Goal: Task Accomplishment & Management: Complete application form

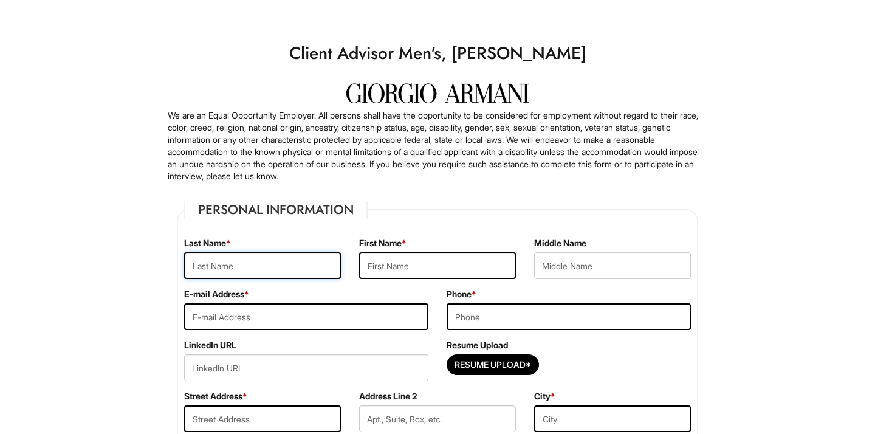
click at [266, 262] on input "text" at bounding box center [262, 265] width 157 height 27
type input "Nick"
click at [389, 266] on input "text" at bounding box center [437, 265] width 157 height 27
type input "Holanek"
click at [323, 322] on input "email" at bounding box center [306, 316] width 244 height 27
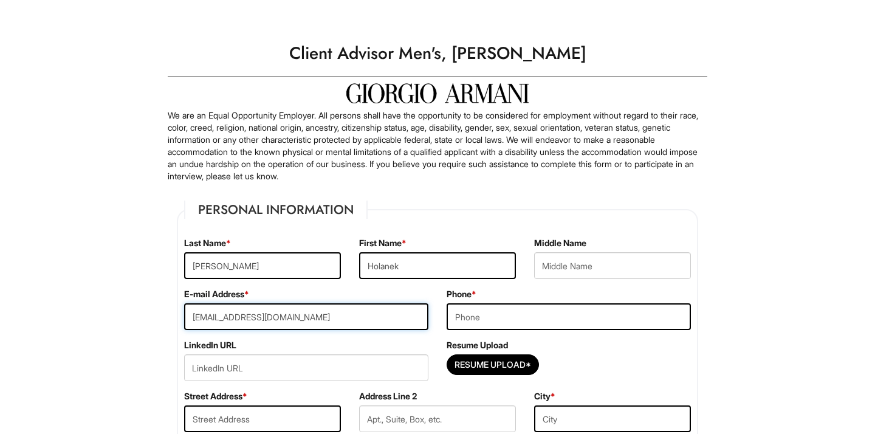
type input "jnholanek@gmail.com"
click at [476, 315] on input "tel" at bounding box center [569, 316] width 244 height 27
type input "9"
click at [609, 324] on input "(1" at bounding box center [569, 316] width 244 height 27
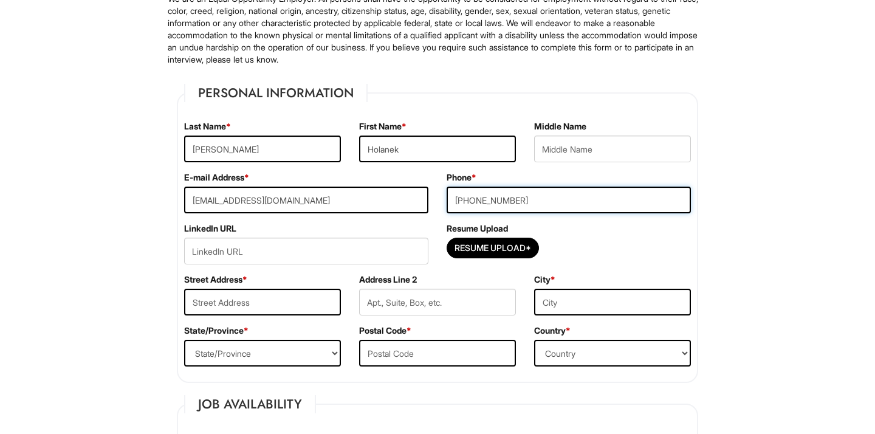
scroll to position [120, 0]
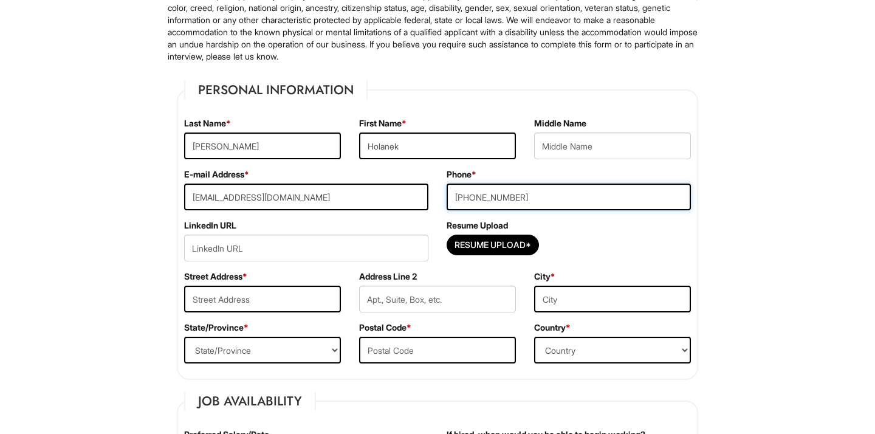
type input "(919) 428-8132"
click at [263, 244] on input "url" at bounding box center [306, 248] width 244 height 27
paste input "https://www.linkedin.com/in/nickholanek/"
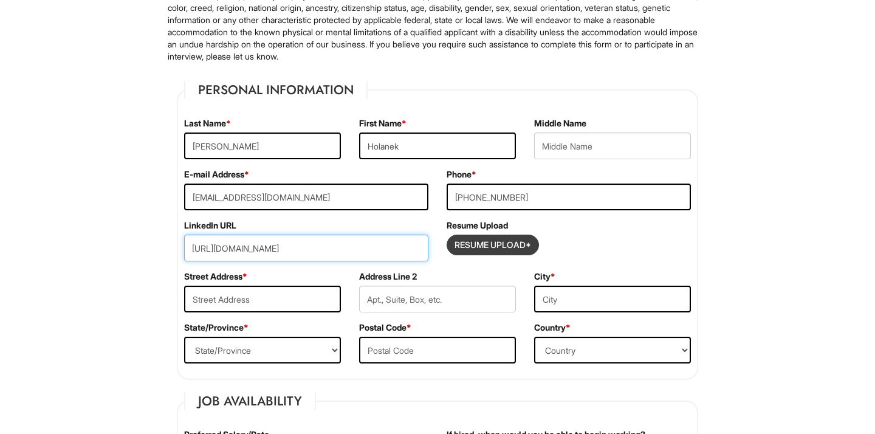
type input "https://www.linkedin.com/in/nickholanek/"
click at [475, 246] on input "Resume Upload*" at bounding box center [492, 244] width 91 height 19
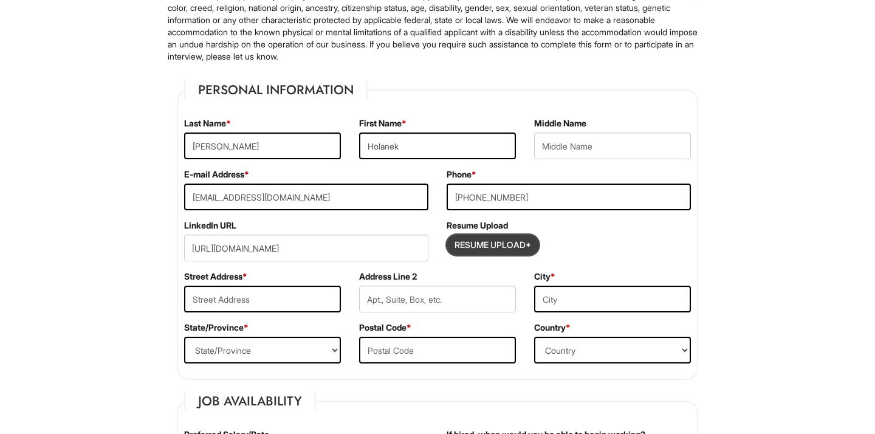
type input "C:\fakepath\Nick Holanek Resume.pdf"
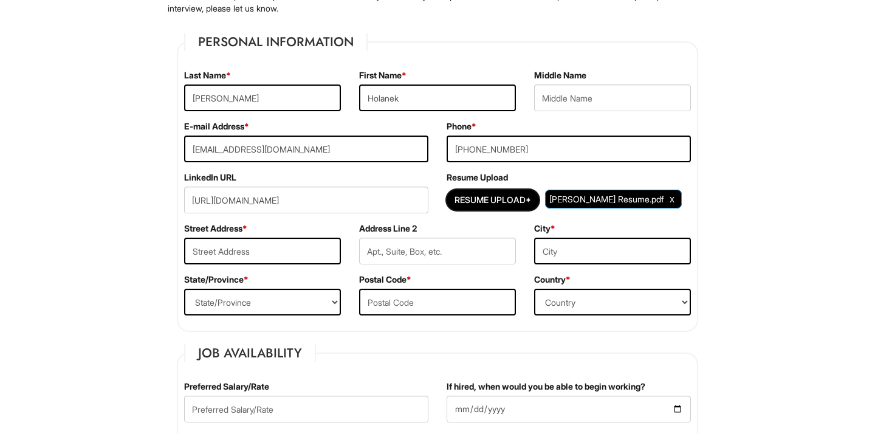
scroll to position [168, 0]
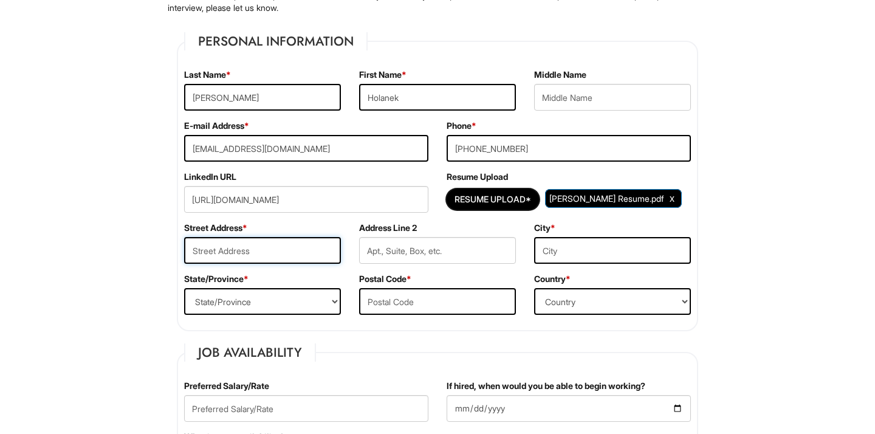
click at [300, 260] on input "text" at bounding box center [262, 250] width 157 height 27
type input "2"
click at [202, 257] on input "text" at bounding box center [262, 250] width 157 height 27
click at [218, 250] on input "text" at bounding box center [262, 250] width 157 height 27
paste input "20 Rockwell Pl, Apt 2502 Brooklyn, NY 11201"
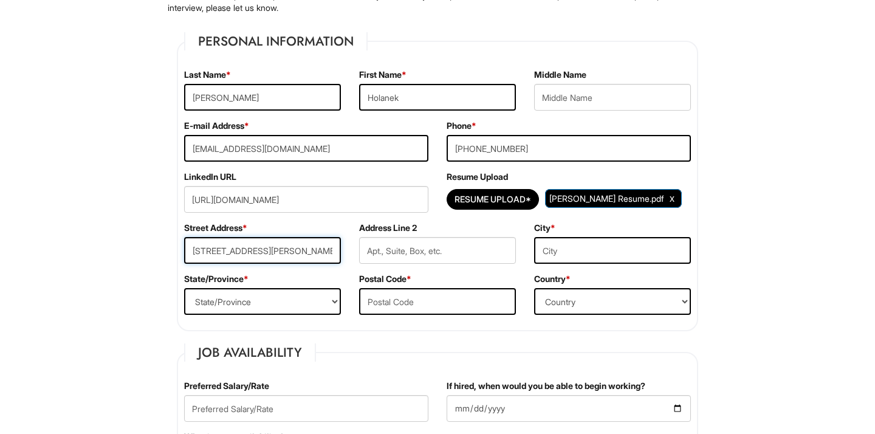
scroll to position [0, 39]
drag, startPoint x: 312, startPoint y: 250, endPoint x: 347, endPoint y: 250, distance: 34.0
click at [347, 250] on div "Street Address * 20 Rockwell Pl, Apt 2502 Brooklyn, NY 11201" at bounding box center [262, 247] width 175 height 51
type input "20 Rockwell Pl, Apt 2502 Brooklyn, NY 11201"
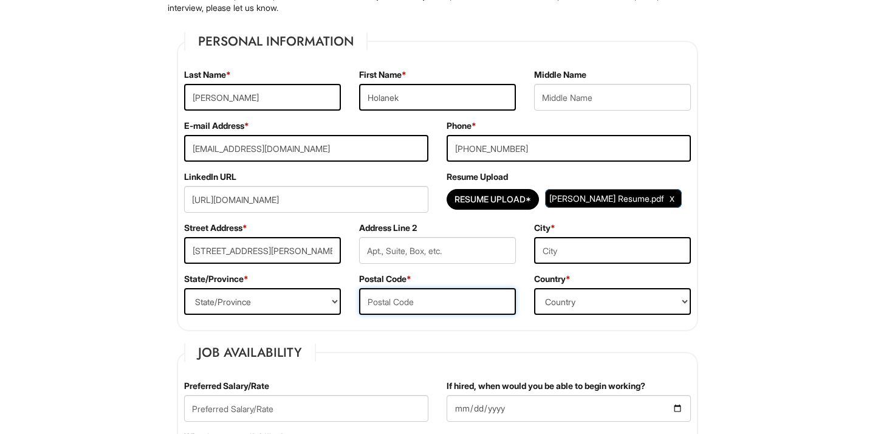
click at [391, 294] on input "text" at bounding box center [437, 301] width 157 height 27
paste input "11201"
type input "11201"
click at [334, 251] on input "20 Rockwell Pl, Apt 2502 Brooklyn, NY 11201" at bounding box center [262, 250] width 157 height 27
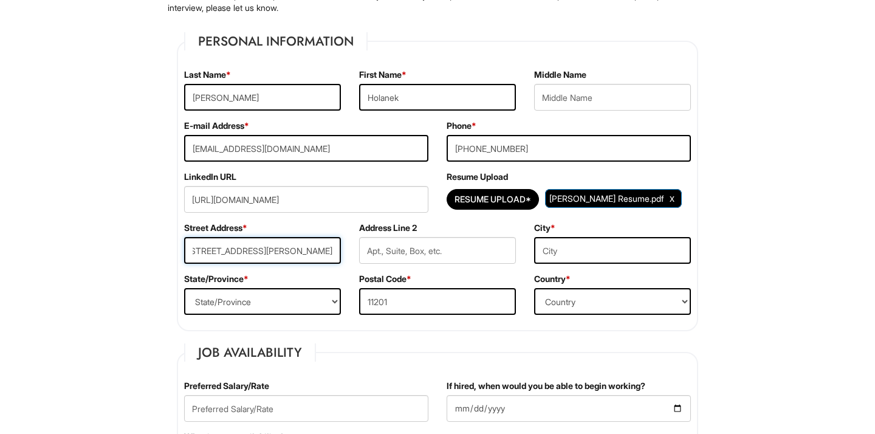
drag, startPoint x: 334, startPoint y: 251, endPoint x: 374, endPoint y: 253, distance: 39.6
click at [376, 254] on div "Street Address * 20 Rockwell Pl, Apt 2502 Brooklyn, NY 11201 Address Line 2 Cit…" at bounding box center [437, 247] width 525 height 51
click at [579, 257] on input "text" at bounding box center [612, 250] width 157 height 27
type input "NY"
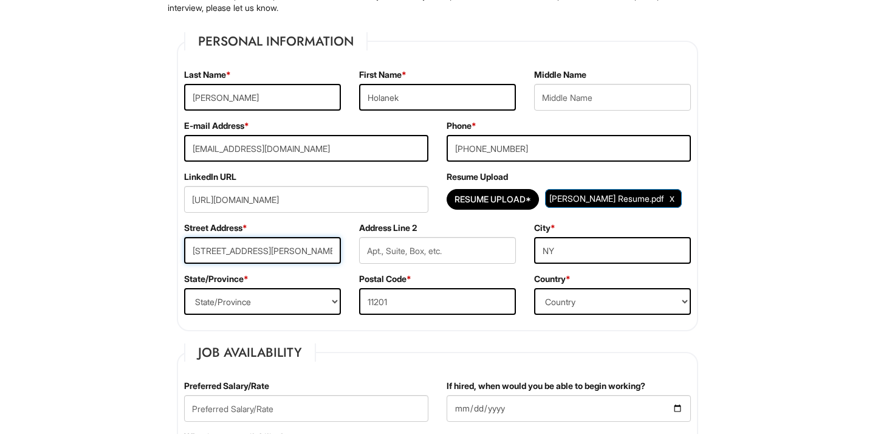
click at [333, 252] on input "20 Rockwell Pl, Apt 2502 Brooklyn, NY 11201" at bounding box center [262, 250] width 157 height 27
drag, startPoint x: 333, startPoint y: 252, endPoint x: 352, endPoint y: 252, distance: 19.5
click at [352, 252] on div "Street Address * 20 Rockwell Pl, Apt 2502 Brooklyn, NY 11201 Address Line 2 Cit…" at bounding box center [437, 247] width 525 height 51
type input "20 Rockwell Pl, Apt 2502 Brooklyn"
drag, startPoint x: 564, startPoint y: 250, endPoint x: 474, endPoint y: 247, distance: 90.0
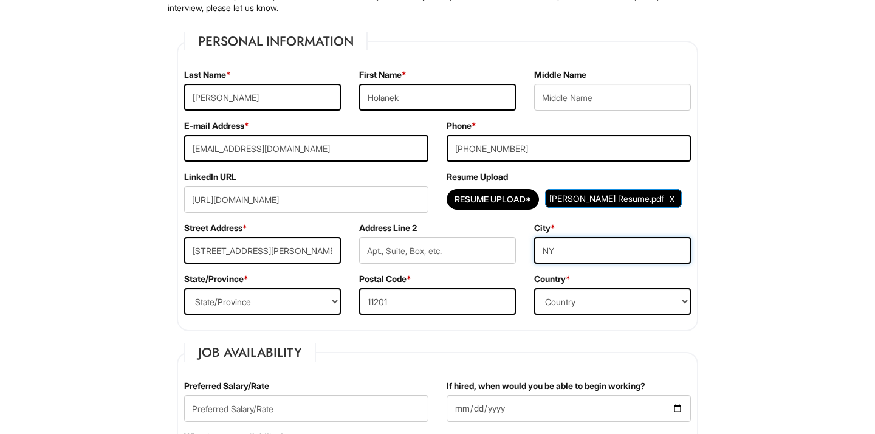
click at [474, 247] on div "Street Address * 20 Rockwell Pl, Apt 2502 Brooklyn Address Line 2 City * NY" at bounding box center [437, 247] width 525 height 51
drag, startPoint x: 296, startPoint y: 249, endPoint x: 352, endPoint y: 250, distance: 55.9
click at [352, 250] on div "Street Address * 20 Rockwell Pl, Apt 2502 Brooklyn Address Line 2 City *" at bounding box center [437, 247] width 525 height 51
click at [556, 243] on input "text" at bounding box center [612, 250] width 157 height 27
paste input "Brooklyn"
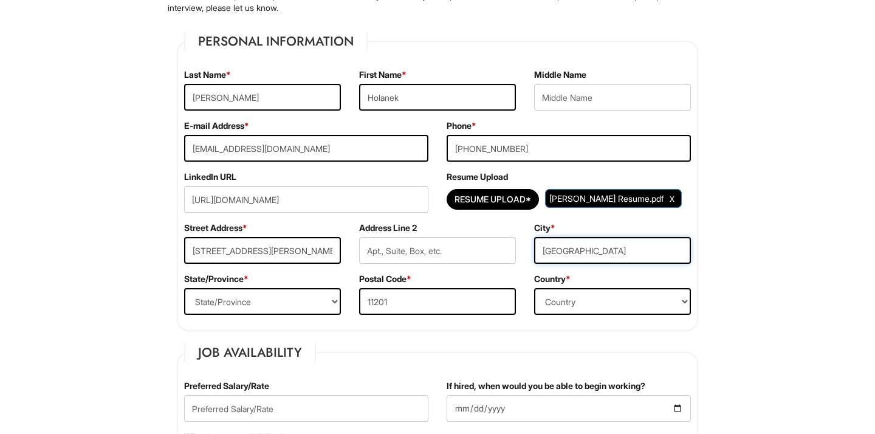
type input "Brooklyn"
click at [274, 302] on select "State/Province ALABAMA ALASKA ARIZONA ARKANSAS CALIFORNIA COLORADO CONNECTICUT …" at bounding box center [262, 301] width 157 height 27
select select "NY"
click at [439, 258] on input "text" at bounding box center [437, 250] width 157 height 27
type input "A"
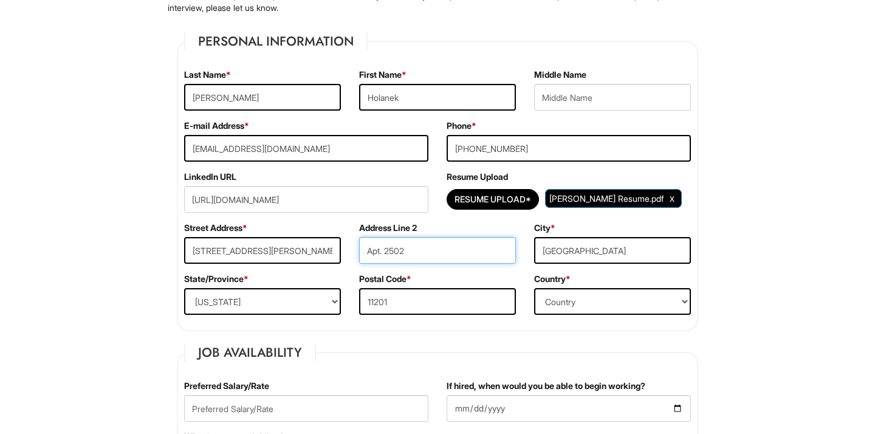
type input "Apt. 2502"
drag, startPoint x: 298, startPoint y: 252, endPoint x: 373, endPoint y: 251, distance: 74.8
click at [373, 252] on div "Street Address * 20 Rockwell Pl, Apt 2502 Brooklyn Address Line 2 Apt. 2502 Cit…" at bounding box center [437, 247] width 525 height 51
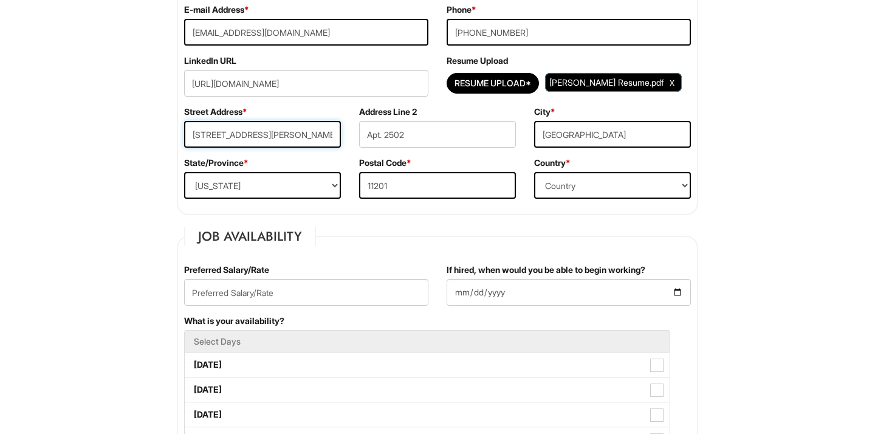
scroll to position [292, 0]
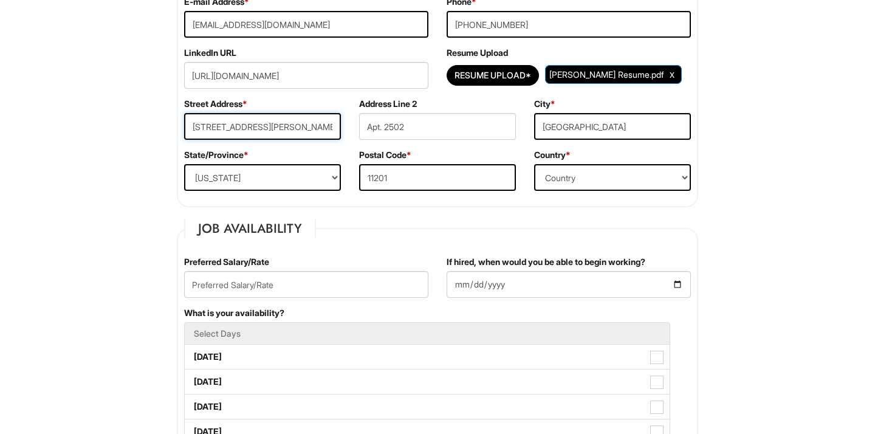
type input "20 Rockwell Pl"
click at [219, 178] on select "State/Province ALABAMA ALASKA ARIZONA ARKANSAS CALIFORNIA COLORADO CONNECTICUT …" at bounding box center [262, 177] width 157 height 27
click at [322, 149] on div "State/Province * State/Province ALABAMA ALASKA ARIZONA ARKANSAS CALIFORNIA COLO…" at bounding box center [262, 174] width 175 height 51
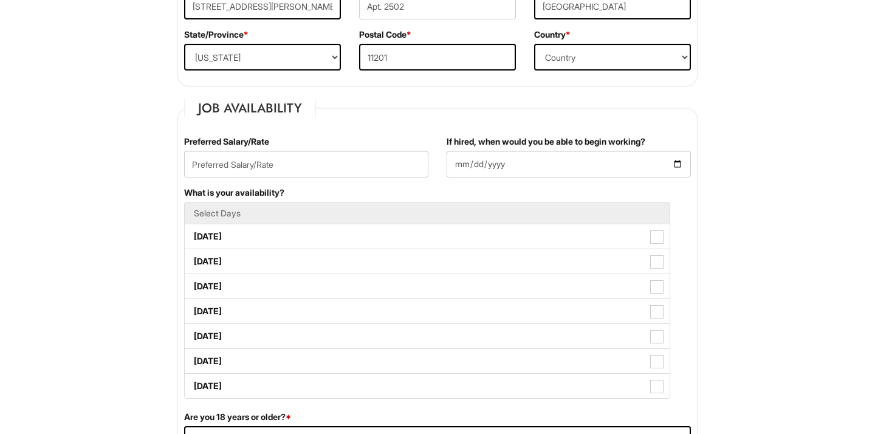
scroll to position [441, 0]
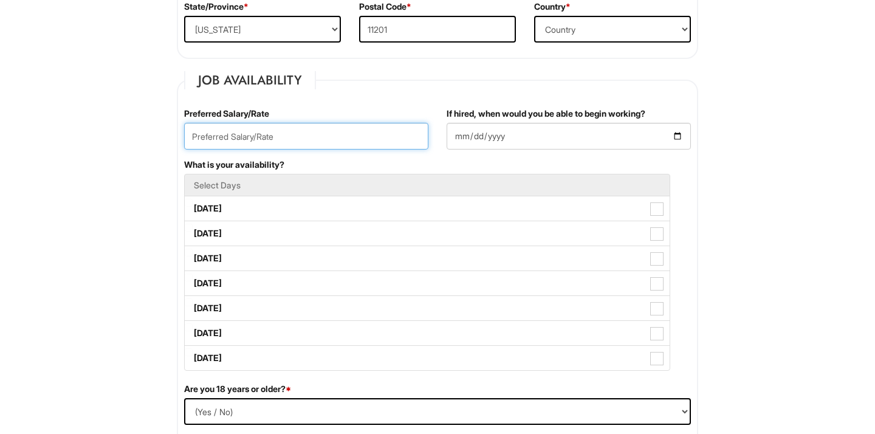
click at [286, 133] on input "text" at bounding box center [306, 136] width 244 height 27
type input "$25 an hour"
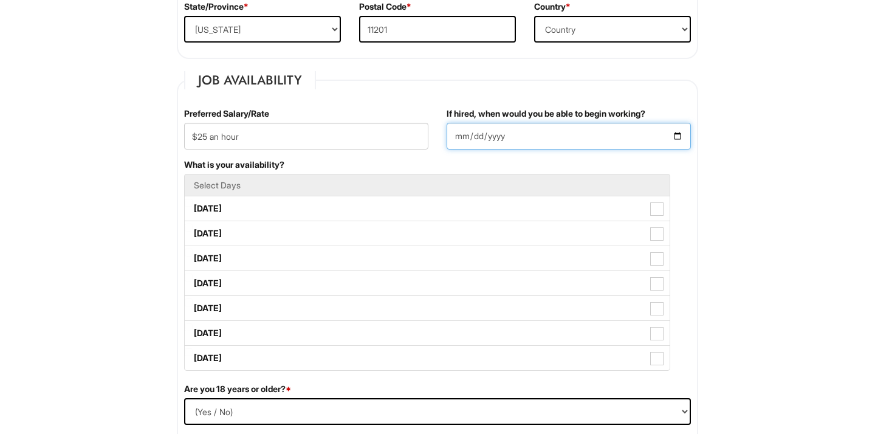
click at [587, 133] on input "If hired, when would you be able to begin working?" at bounding box center [569, 136] width 244 height 27
click at [629, 138] on input "If hired, when would you be able to begin working?" at bounding box center [569, 136] width 244 height 27
click at [673, 137] on input "If hired, when would you be able to begin working?" at bounding box center [569, 136] width 244 height 27
type input "2025-08-27"
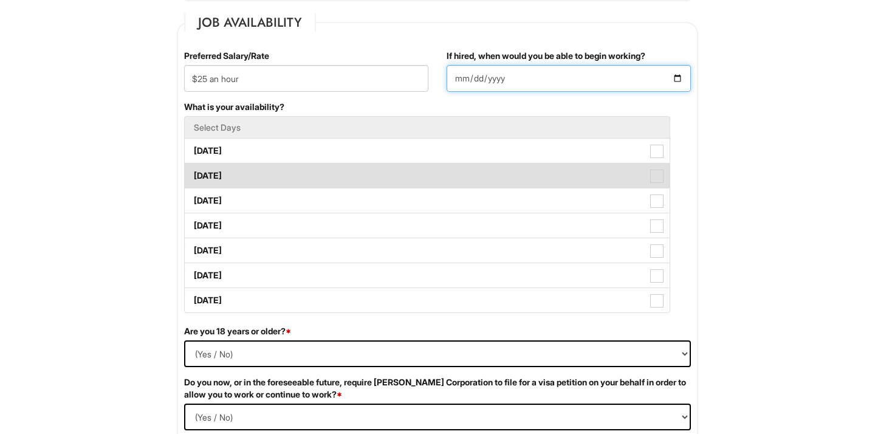
scroll to position [500, 0]
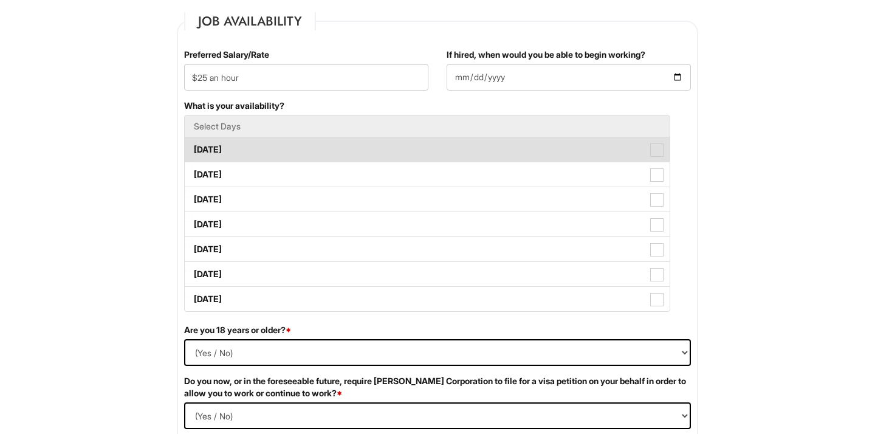
click at [322, 145] on label "Monday" at bounding box center [427, 149] width 485 height 24
click at [193, 145] on Available_Monday "Monday" at bounding box center [189, 144] width 8 height 8
checkbox Available_Monday "true"
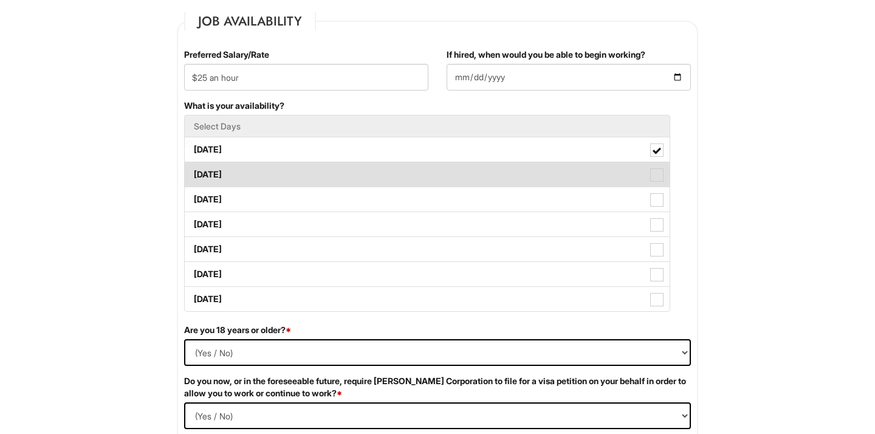
click at [317, 173] on label "Tuesday" at bounding box center [427, 174] width 485 height 24
click at [193, 173] on Available_Tuesday "Tuesday" at bounding box center [189, 169] width 8 height 8
checkbox Available_Tuesday "true"
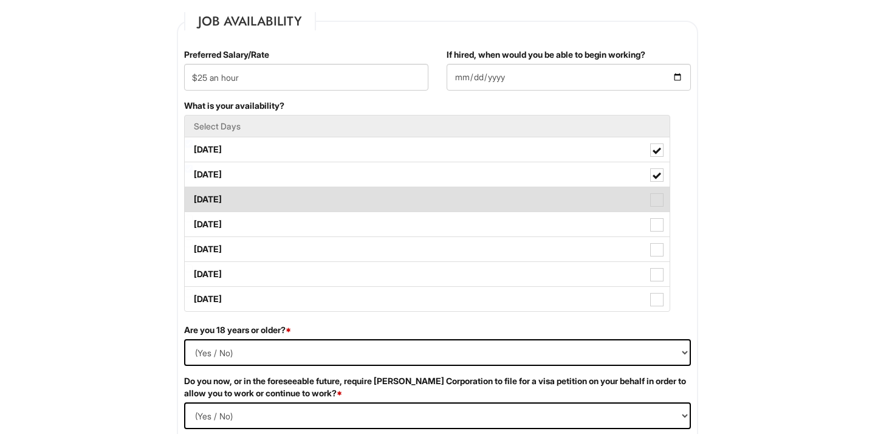
click at [308, 201] on label "Wednesday" at bounding box center [427, 199] width 485 height 24
click at [193, 198] on Available_Wednesday "Wednesday" at bounding box center [189, 194] width 8 height 8
checkbox Available_Wednesday "true"
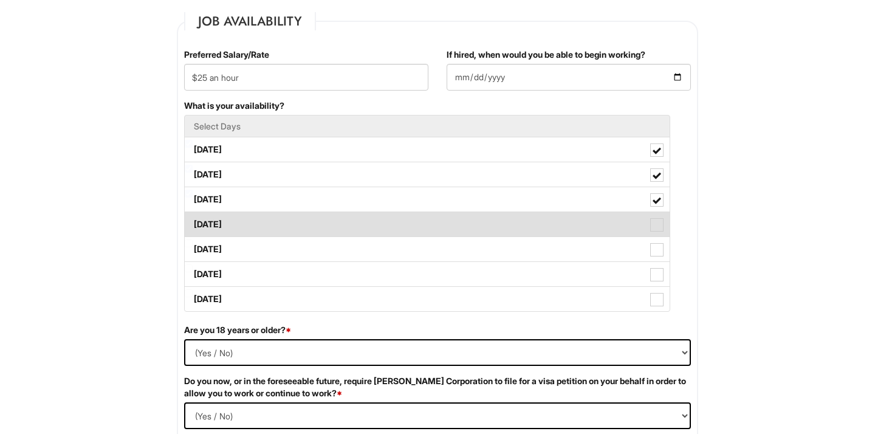
click at [304, 227] on label "Thursday" at bounding box center [427, 224] width 485 height 24
click at [193, 222] on Available_Thursday "Thursday" at bounding box center [189, 219] width 8 height 8
checkbox Available_Thursday "true"
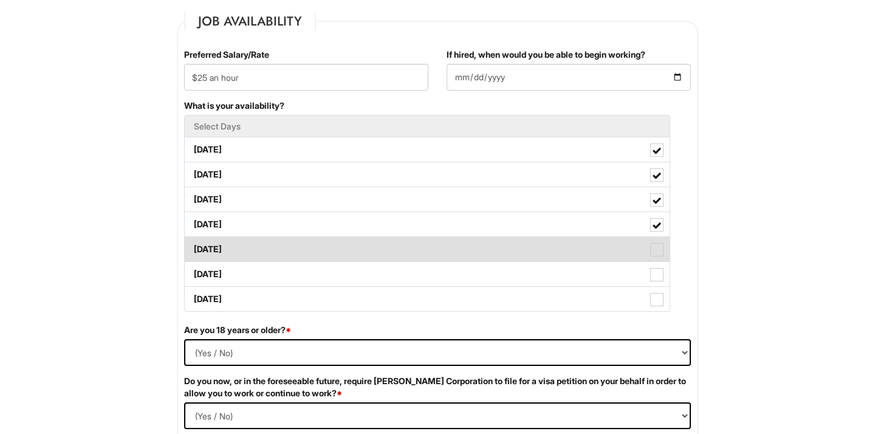
click at [303, 247] on label "Friday" at bounding box center [427, 249] width 485 height 24
click at [193, 247] on Available_Friday "Friday" at bounding box center [189, 244] width 8 height 8
checkbox Available_Friday "true"
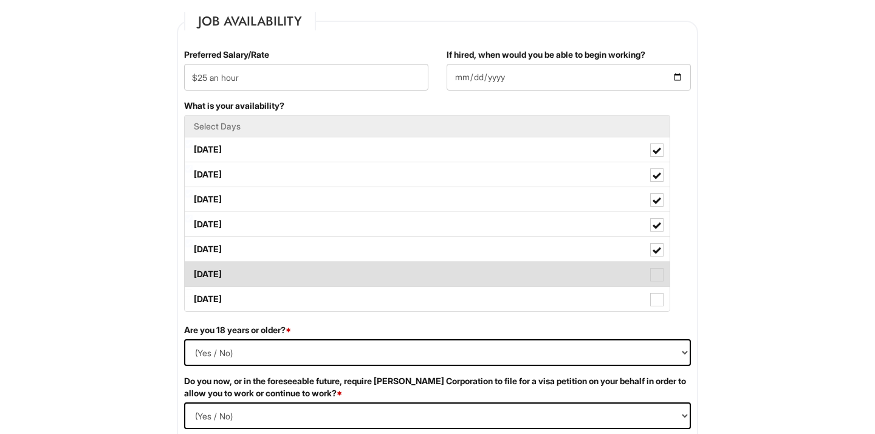
click at [303, 283] on label "Saturday" at bounding box center [427, 274] width 485 height 24
click at [193, 272] on Available_Saturday "Saturday" at bounding box center [189, 268] width 8 height 8
checkbox Available_Saturday "true"
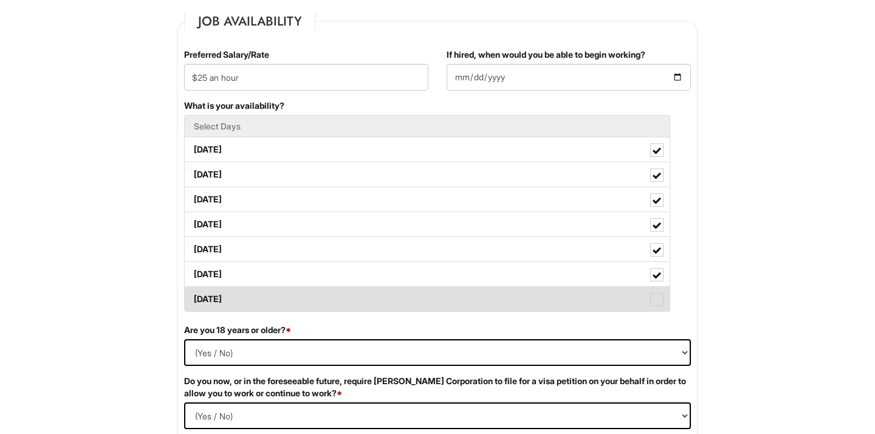
click at [304, 301] on label "Sunday" at bounding box center [427, 299] width 485 height 24
click at [193, 297] on Available_Sunday "Sunday" at bounding box center [189, 293] width 8 height 8
checkbox Available_Sunday "true"
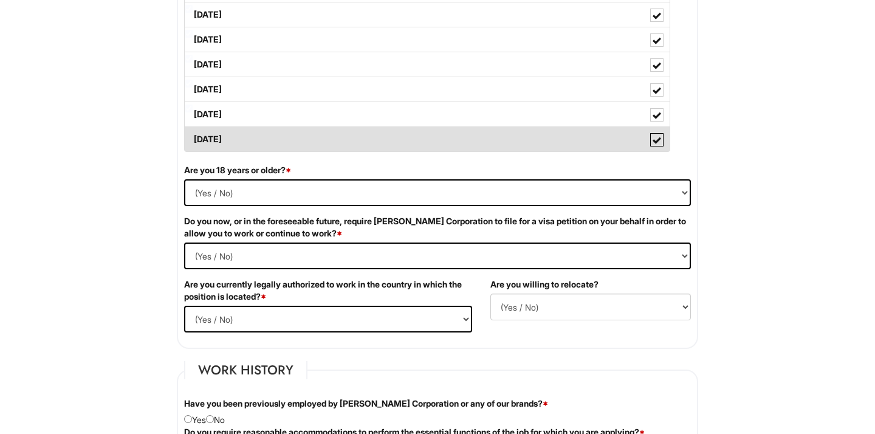
scroll to position [672, 0]
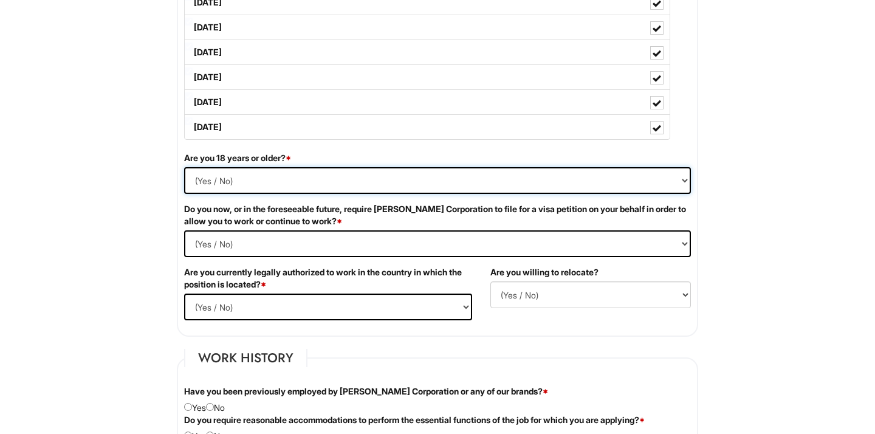
click at [302, 180] on select "(Yes / No) Yes No" at bounding box center [437, 180] width 507 height 27
select select "Yes"
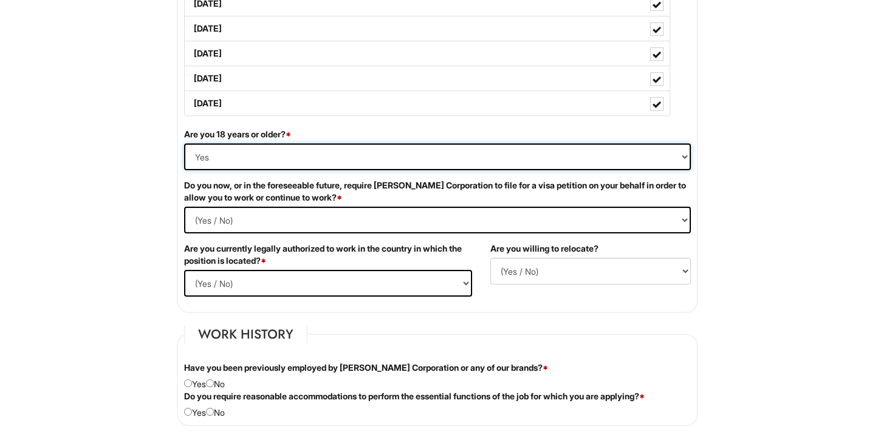
scroll to position [703, 0]
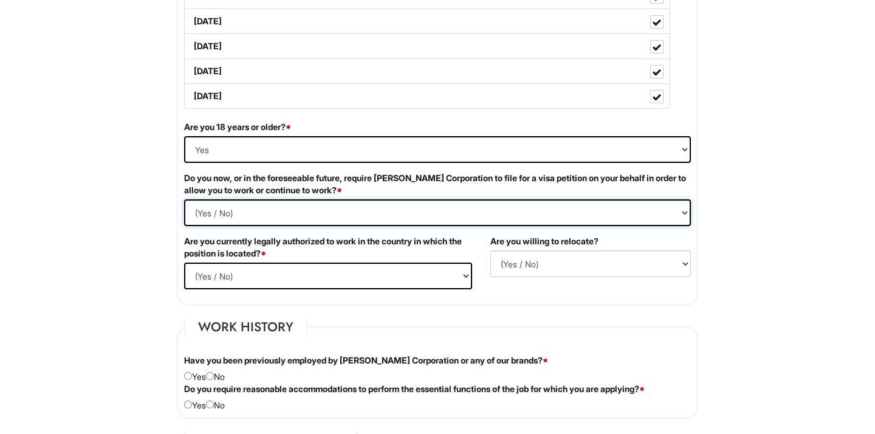
click at [340, 221] on Required "(Yes / No) Yes No" at bounding box center [437, 212] width 507 height 27
select Required "No"
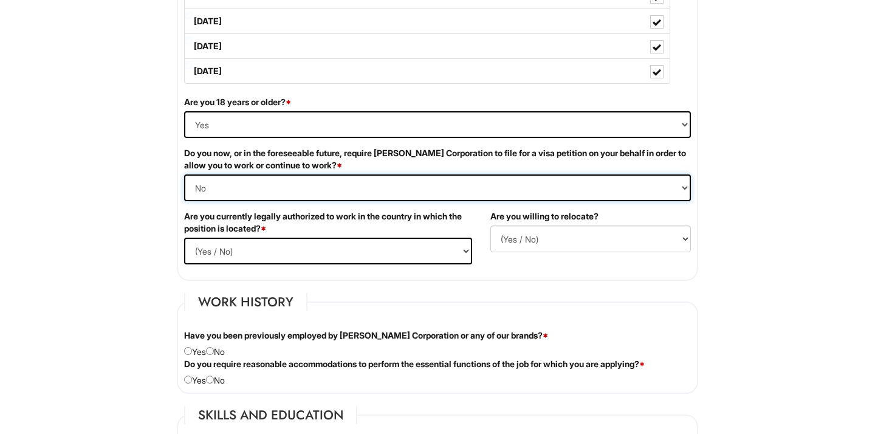
scroll to position [727, 0]
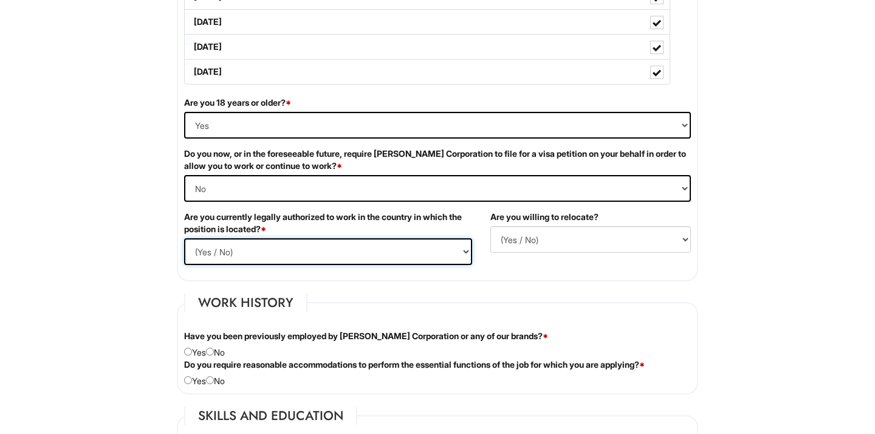
click at [333, 256] on select "(Yes / No) Yes No" at bounding box center [328, 251] width 288 height 27
select select "Yes"
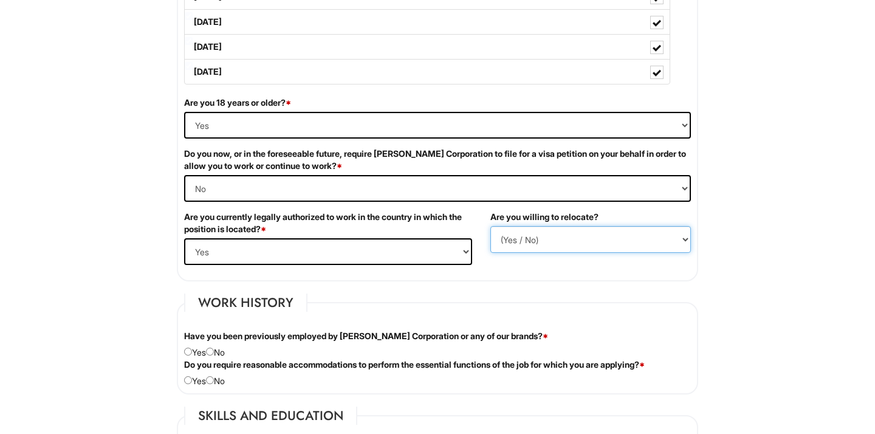
click at [530, 235] on select "(Yes / No) No Yes" at bounding box center [591, 239] width 201 height 27
select select "Y"
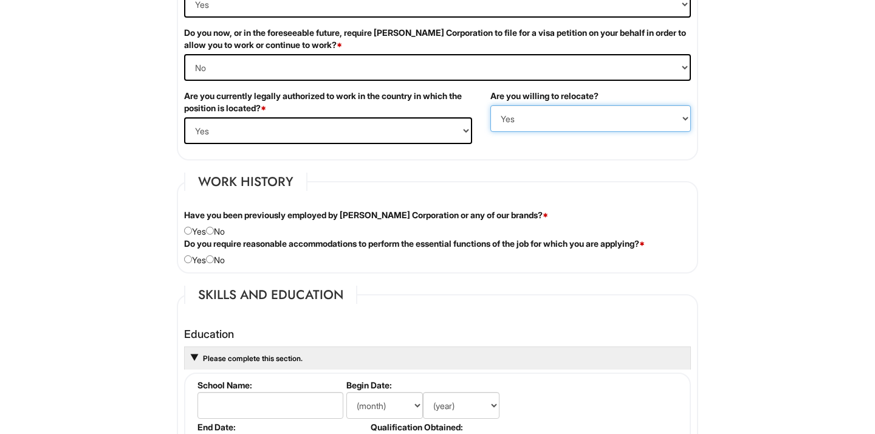
scroll to position [850, 0]
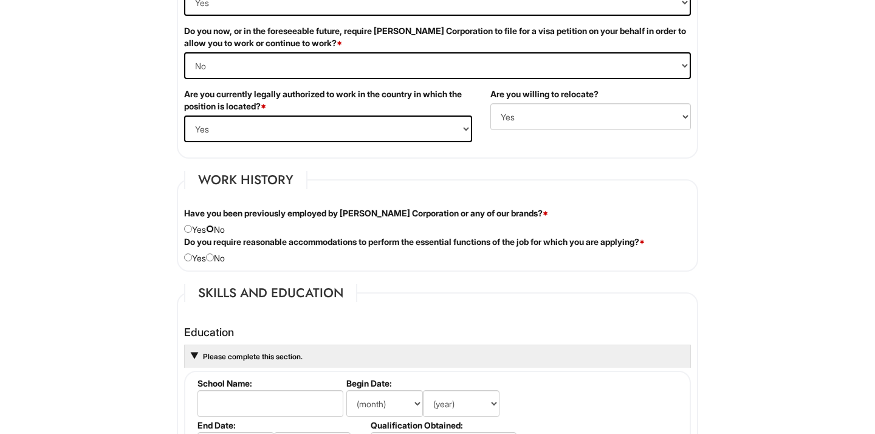
click at [214, 228] on input "radio" at bounding box center [210, 229] width 8 height 8
radio input "true"
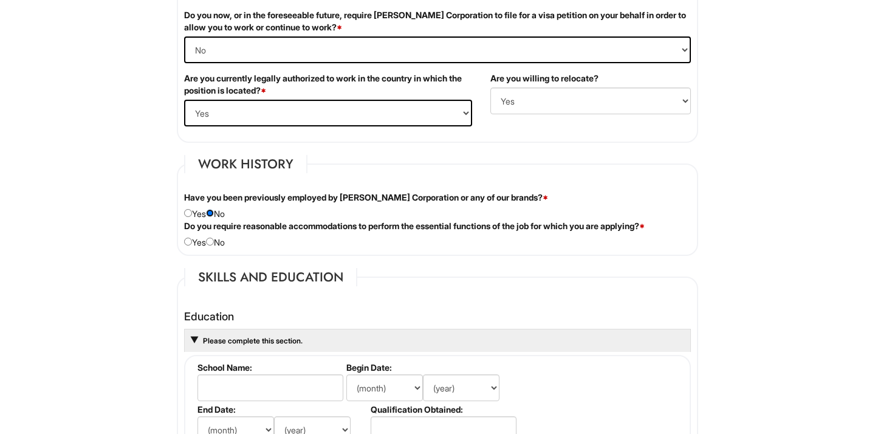
scroll to position [867, 0]
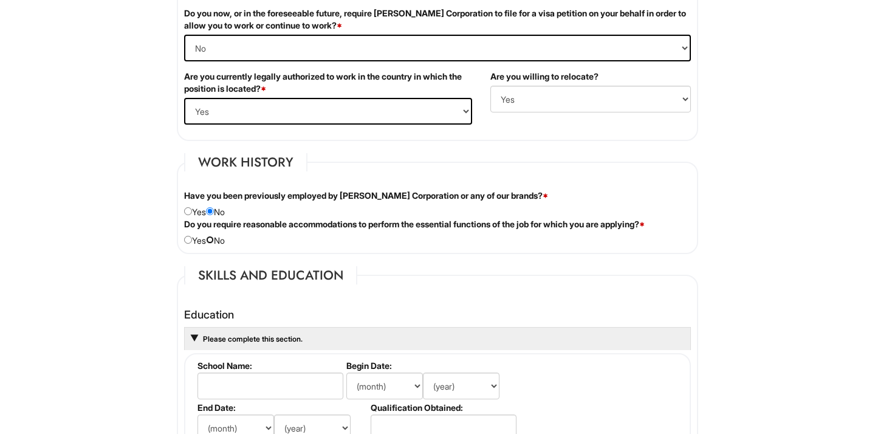
click at [214, 241] on input "radio" at bounding box center [210, 240] width 8 height 8
radio input "true"
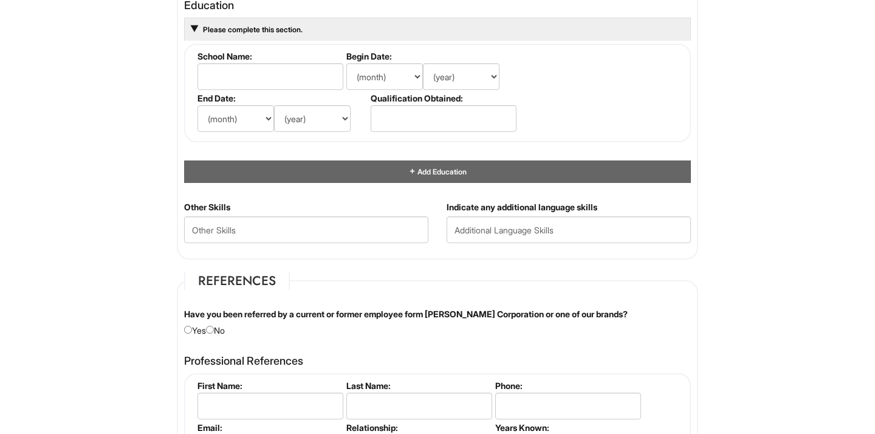
scroll to position [1176, 0]
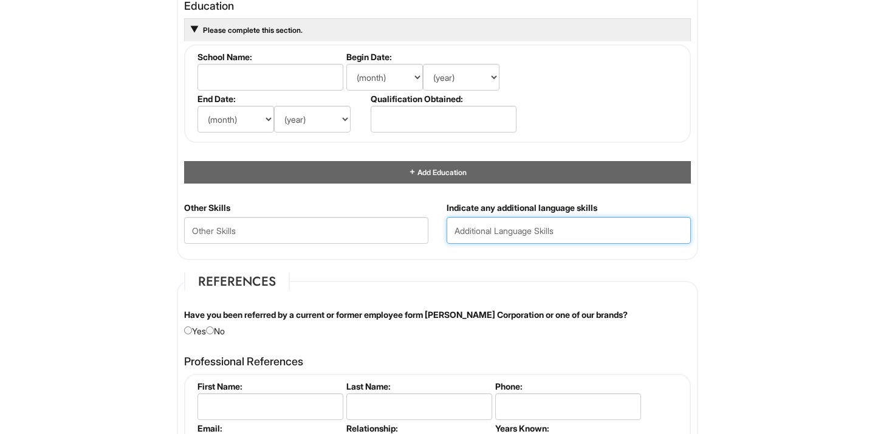
click at [460, 231] on input "text" at bounding box center [569, 230] width 244 height 27
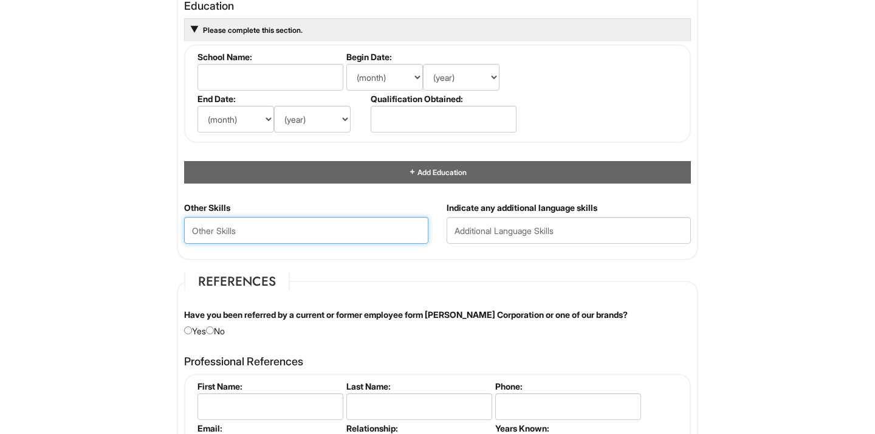
click at [352, 235] on Skills "text" at bounding box center [306, 230] width 244 height 27
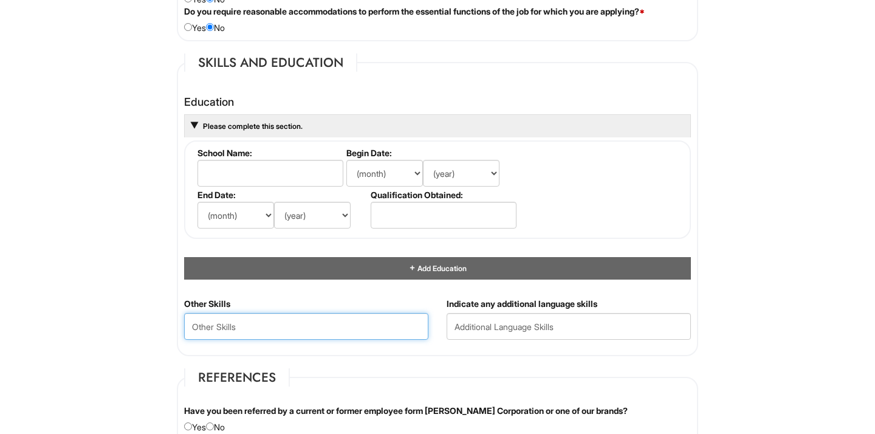
scroll to position [1077, 0]
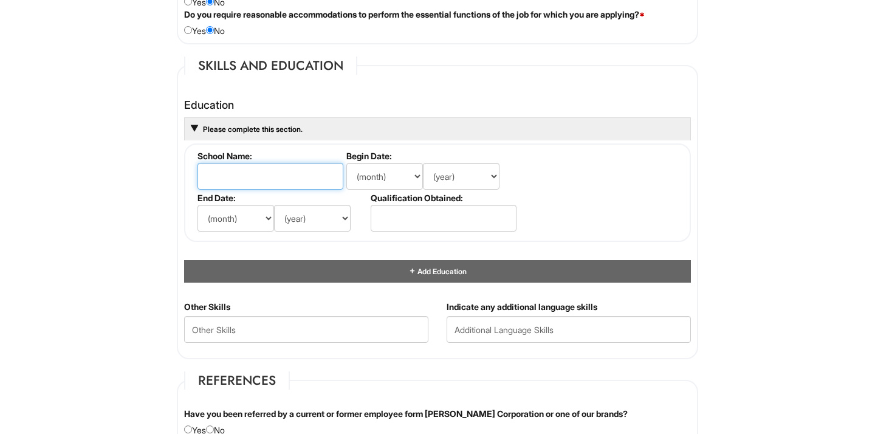
click at [278, 178] on input "text" at bounding box center [271, 176] width 146 height 27
type input "N"
paste input "North Carolina State University"
type input "North Carolina State University"
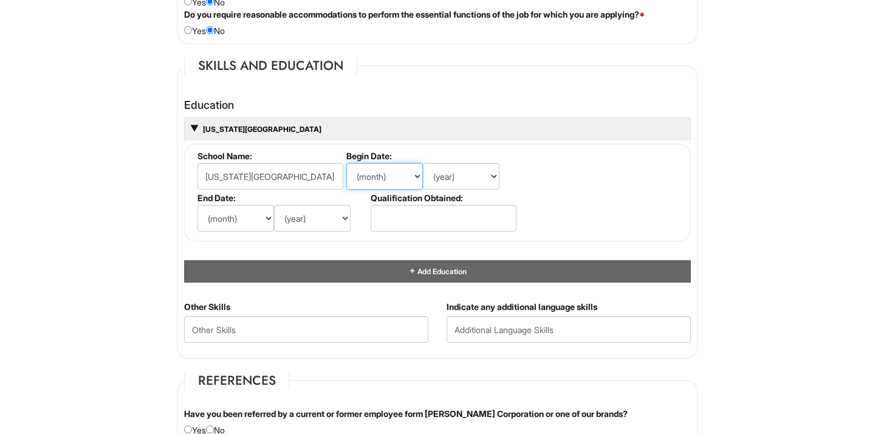
click at [387, 167] on select "(month) Jan Feb Mar Apr May Jun Jul Aug Sep Oct Nov Dec" at bounding box center [385, 176] width 77 height 27
select select "8"
click at [454, 181] on select "(year) 2029 2028 2027 2026 2025 2024 2023 2022 2021 2020 2019 2018 2017 2016 20…" at bounding box center [461, 176] width 77 height 27
select select "2017"
click at [251, 222] on select "(month) Jan Feb Mar Apr May Jun Jul Aug Sep Oct Nov Dec" at bounding box center [236, 218] width 77 height 27
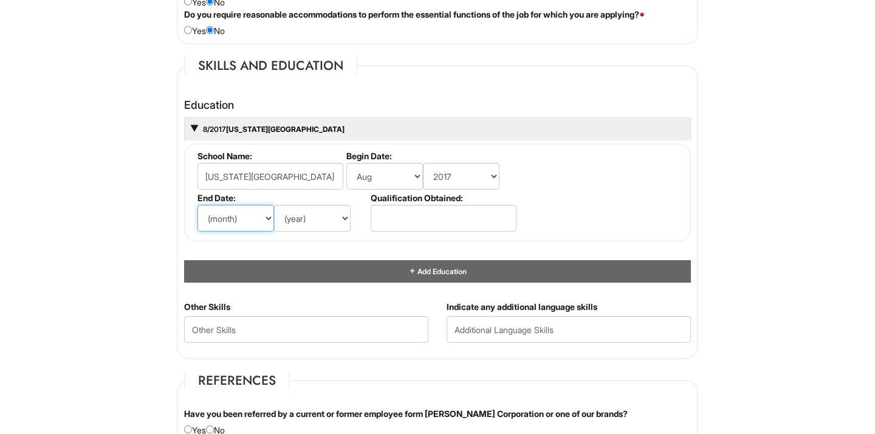
select select "12"
click at [322, 224] on select "(year) 2029 2028 2027 2026 2025 2024 2023 2022 2021 2020 2019 2018 2017 2016 20…" at bounding box center [312, 218] width 77 height 27
select select "2021"
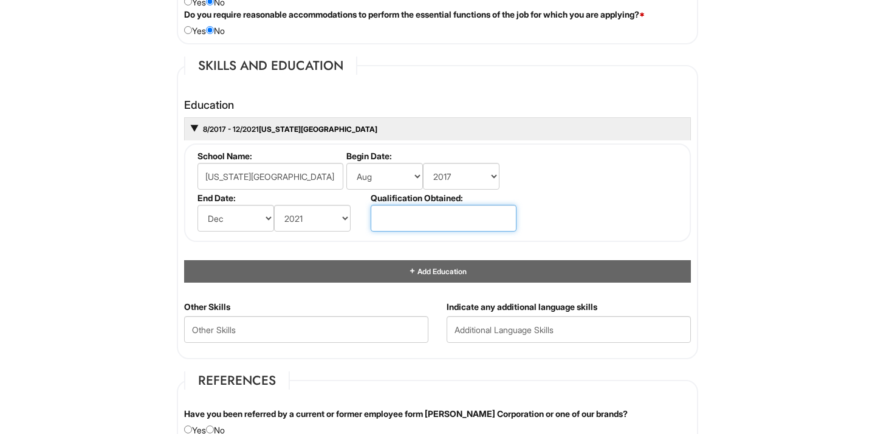
click at [413, 227] on input "text" at bounding box center [444, 218] width 146 height 27
paste input "Bachelor of Science"
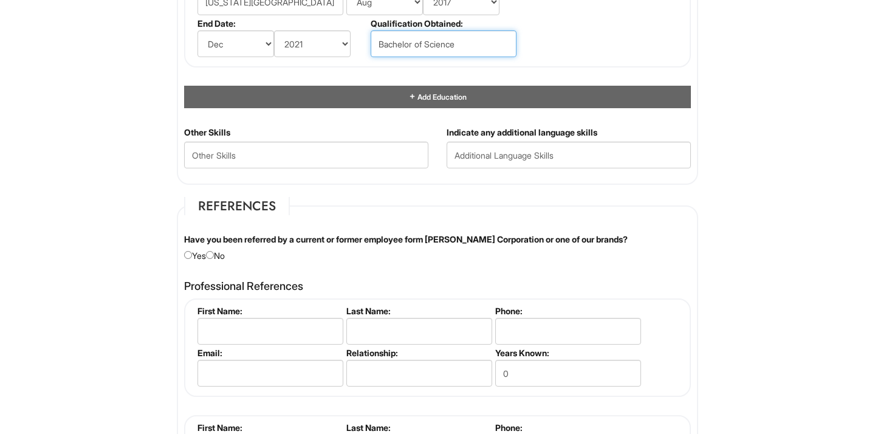
scroll to position [1252, 0]
type input "Bachelor of Science"
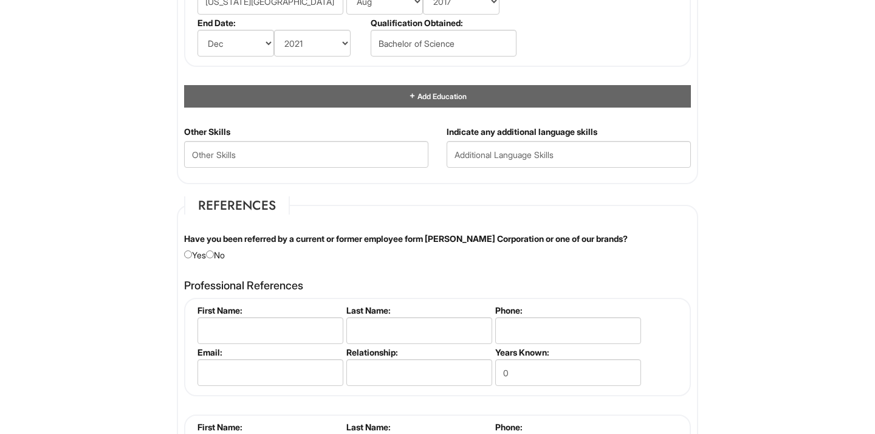
click at [356, 168] on div "Other Skills" at bounding box center [306, 151] width 263 height 51
click at [356, 156] on Skills "text" at bounding box center [306, 154] width 244 height 27
click at [482, 146] on input "text" at bounding box center [569, 154] width 244 height 27
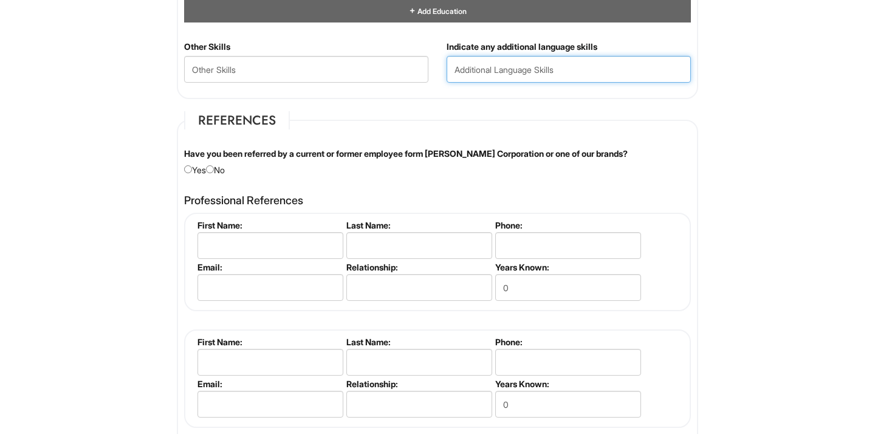
scroll to position [1385, 0]
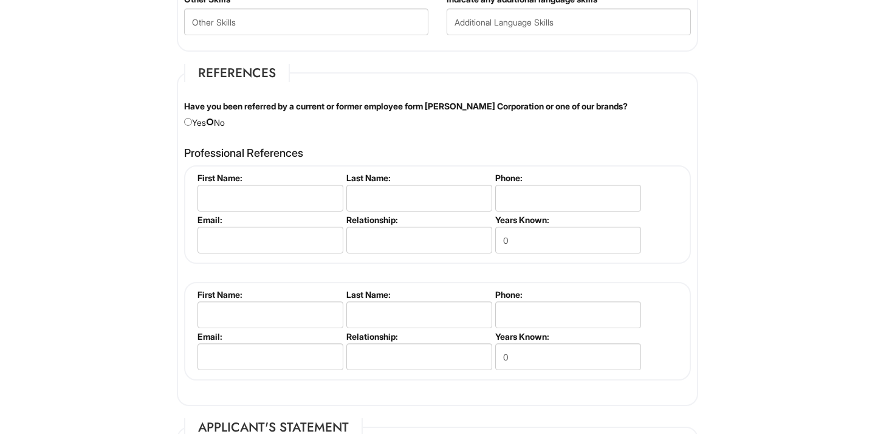
click at [214, 122] on input "radio" at bounding box center [210, 122] width 8 height 8
radio input "true"
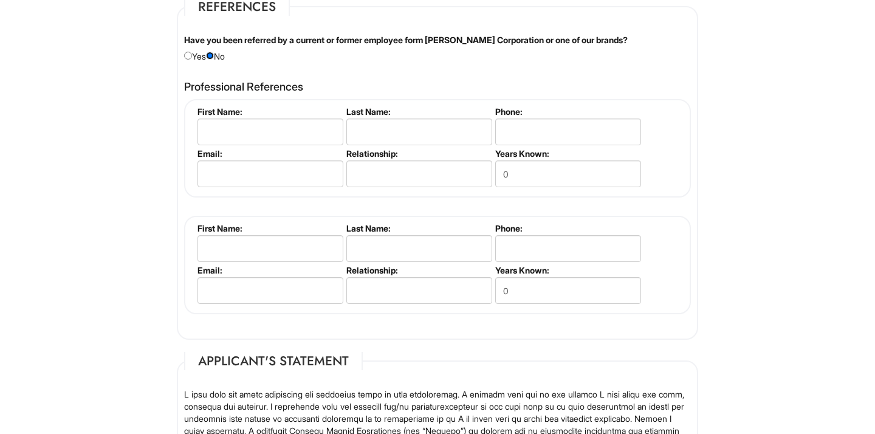
scroll to position [1452, 0]
click at [254, 136] on input "text" at bounding box center [271, 131] width 146 height 27
paste input "Bruce Gerlander"
drag, startPoint x: 232, startPoint y: 133, endPoint x: 173, endPoint y: 133, distance: 58.4
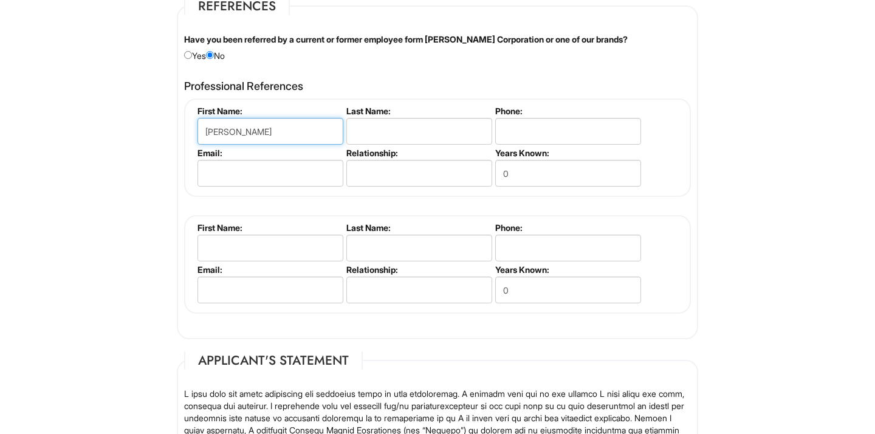
click at [297, 124] on input "Bruce Gerlander" at bounding box center [271, 131] width 146 height 27
drag, startPoint x: 292, startPoint y: 133, endPoint x: 236, endPoint y: 132, distance: 55.3
click at [236, 132] on input "Bruce Gerlander" at bounding box center [271, 131] width 146 height 27
type input "Bruce Gerlander"
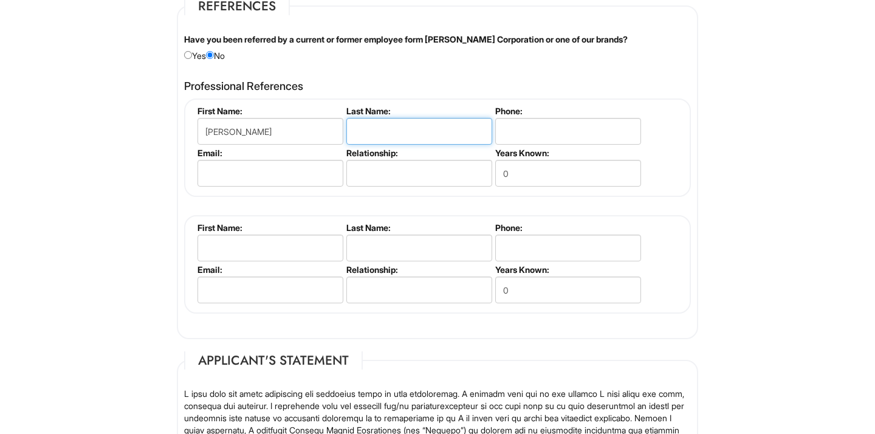
click at [373, 129] on input "text" at bounding box center [420, 131] width 146 height 27
paste input "Gerlander"
type input "Gerlander"
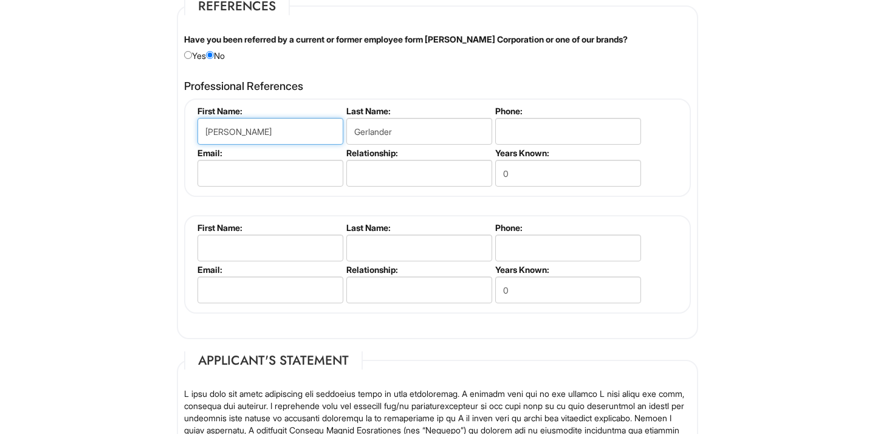
drag, startPoint x: 297, startPoint y: 131, endPoint x: 236, endPoint y: 129, distance: 60.8
click at [236, 129] on input "Bruce Gerlander" at bounding box center [271, 131] width 146 height 27
type input "Bruce"
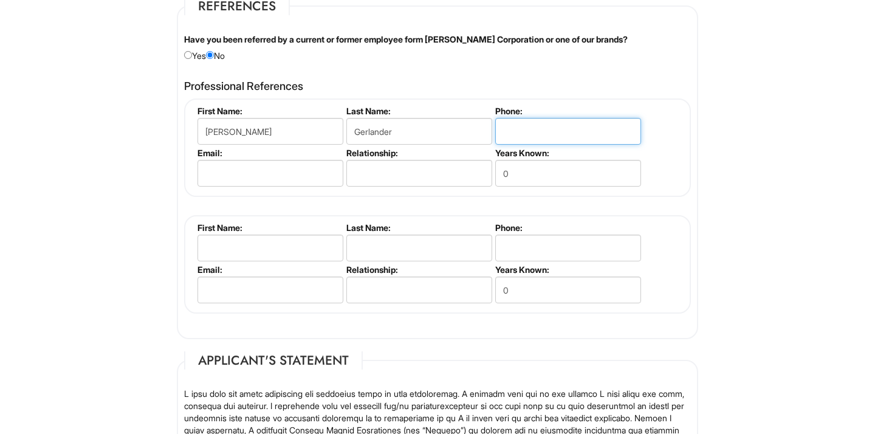
click at [548, 139] on input "tel" at bounding box center [568, 131] width 146 height 27
paste input "(407) 454-5002"
type input "(407) 454-5002"
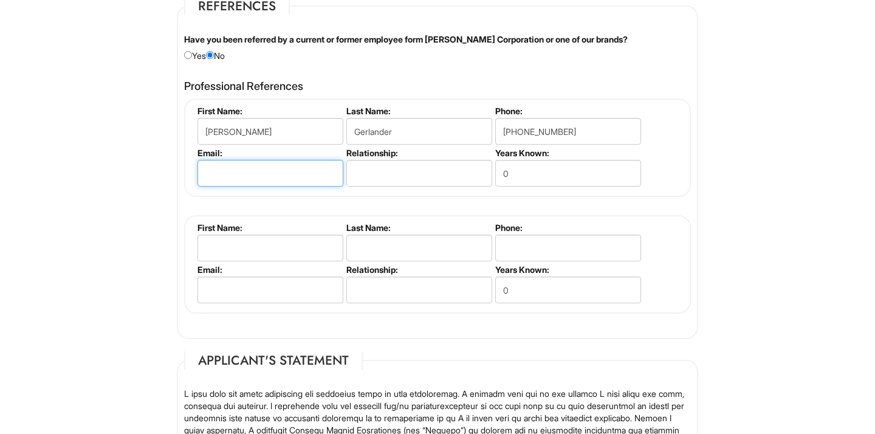
click at [308, 178] on input "email" at bounding box center [271, 173] width 146 height 27
paste input "bgerlander@palmergolf.com"
type input "bgerlander@palmergolf.com"
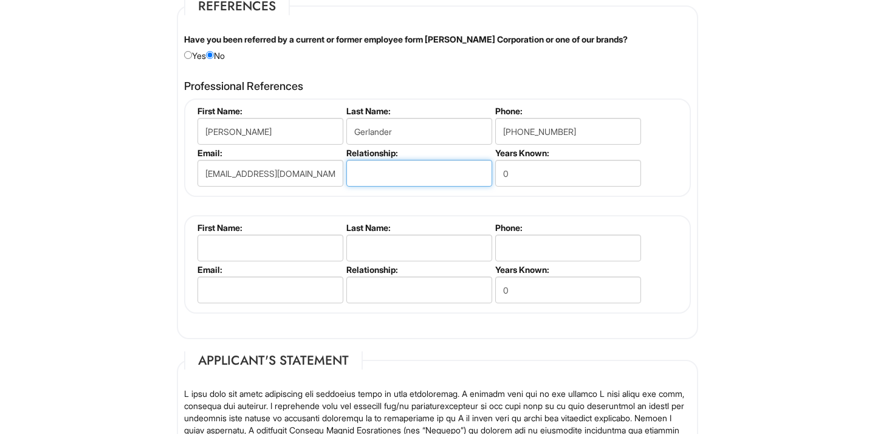
click at [397, 178] on input "text" at bounding box center [420, 173] width 146 height 27
type input "Former boss"
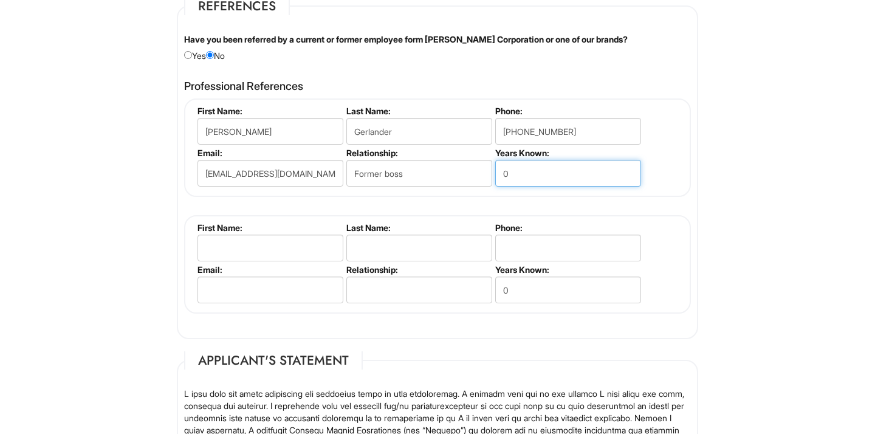
click at [593, 169] on input "0" at bounding box center [568, 173] width 146 height 27
type input "1"
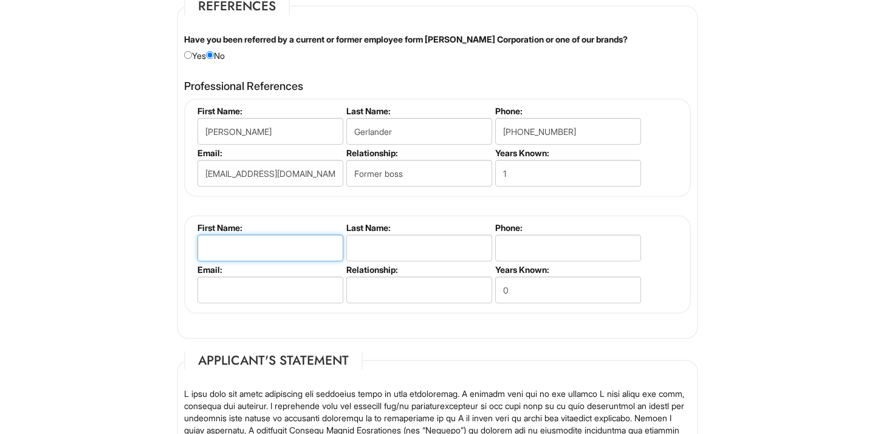
click at [252, 255] on input "text" at bounding box center [271, 248] width 146 height 27
paste input "John Ward"
drag, startPoint x: 262, startPoint y: 250, endPoint x: 228, endPoint y: 249, distance: 34.1
click at [228, 249] on input "John Ward" at bounding box center [271, 248] width 146 height 27
type input "John Ward"
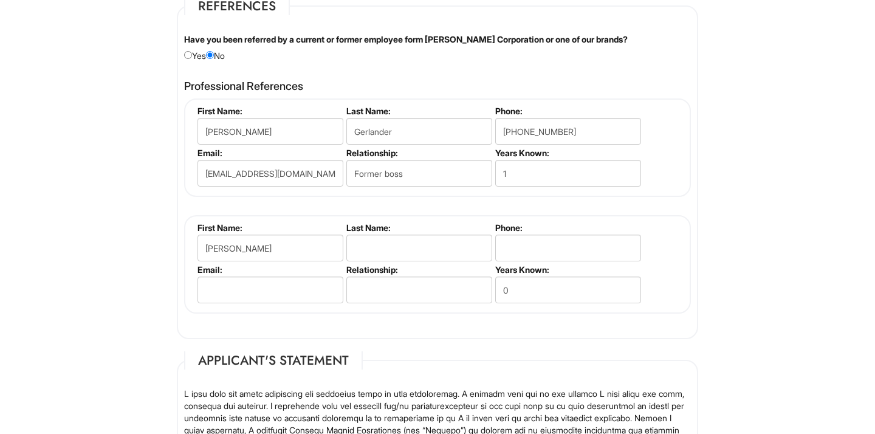
click at [380, 261] on li "Last Name:" at bounding box center [417, 243] width 149 height 42
click at [380, 251] on input "text" at bounding box center [420, 248] width 146 height 27
paste input "Ward"
type input "Ward"
click at [289, 246] on input "John Ward" at bounding box center [271, 248] width 146 height 27
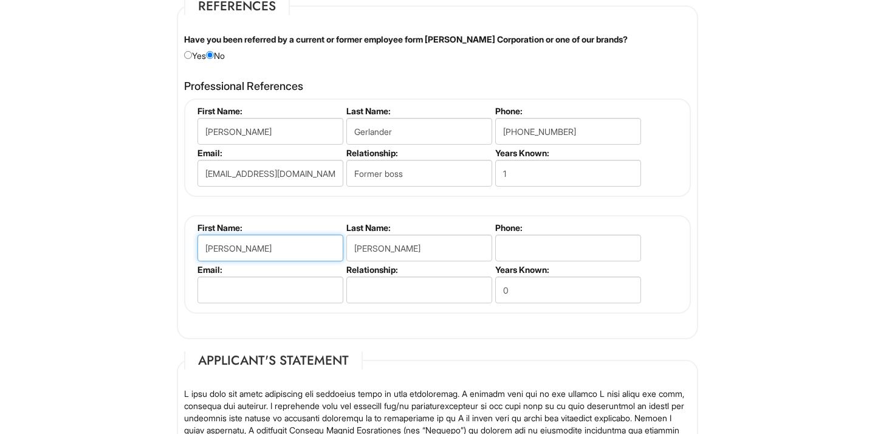
type input "John"
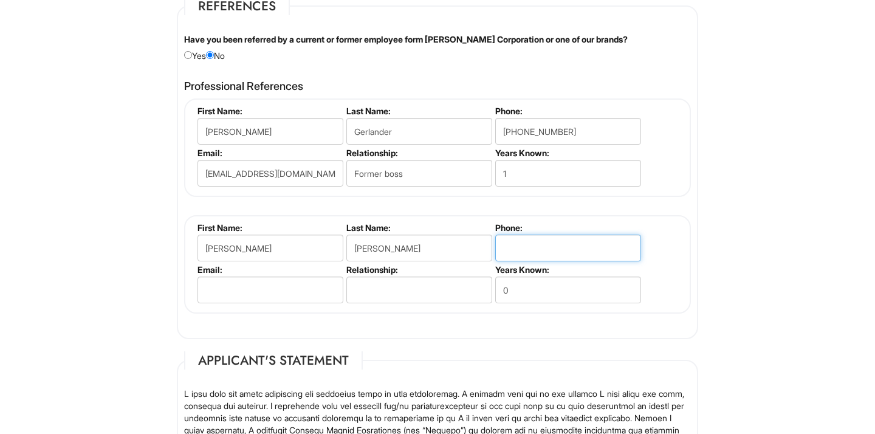
click at [558, 246] on input "tel" at bounding box center [568, 248] width 146 height 27
paste input "(850) 625-4304"
type input "(850) 625-4304"
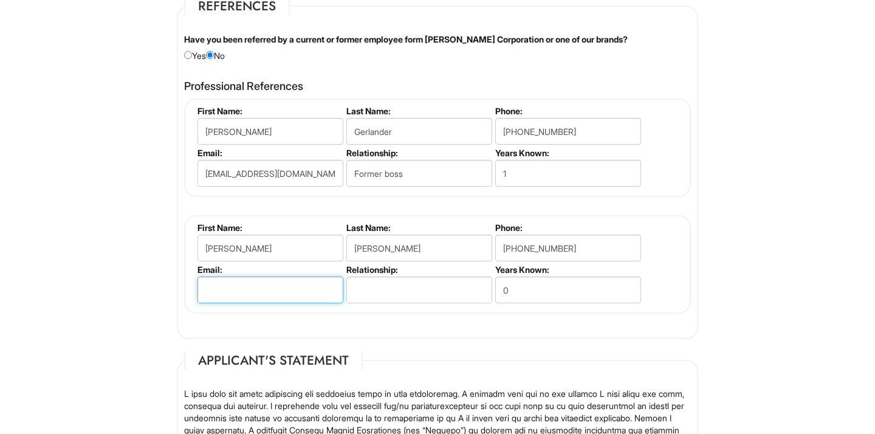
click at [262, 293] on input "email" at bounding box center [271, 290] width 146 height 27
paste input "jward@palmergolf.com"
type input "jward@palmergolf.com"
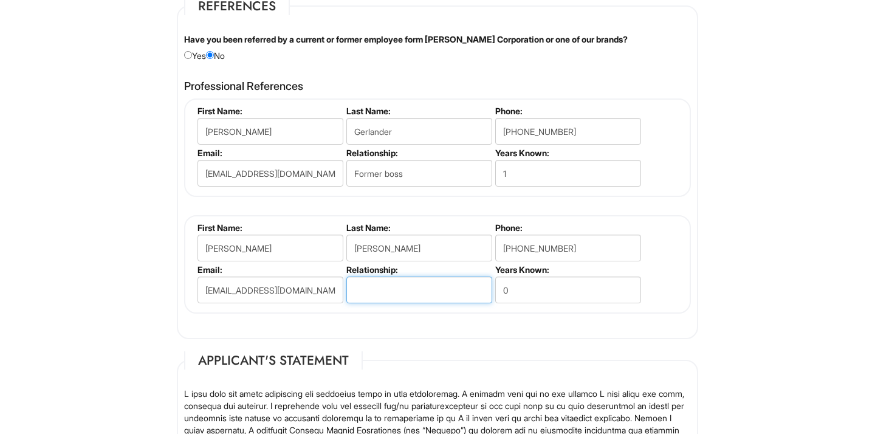
click at [402, 291] on input "text" at bounding box center [420, 290] width 146 height 27
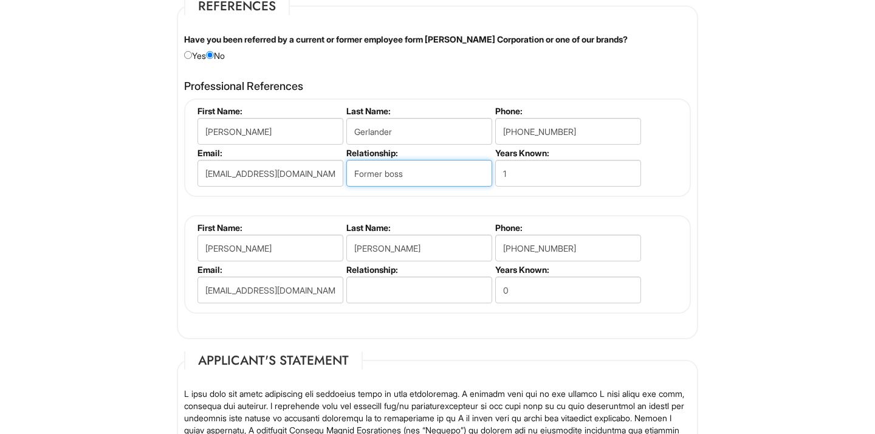
drag, startPoint x: 432, startPoint y: 176, endPoint x: 329, endPoint y: 176, distance: 103.3
click at [329, 106] on ul "First Name: Bruce Last Name: Gerlander Phone: (407) 454-5002 Email: bgerlander@…" at bounding box center [439, 106] width 489 height 0
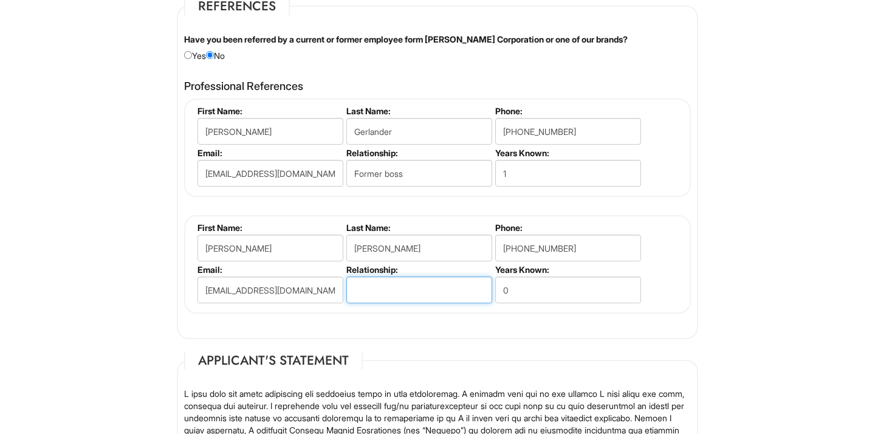
click at [391, 281] on input "text" at bounding box center [420, 290] width 146 height 27
paste input "Former boss"
type input "Former boss"
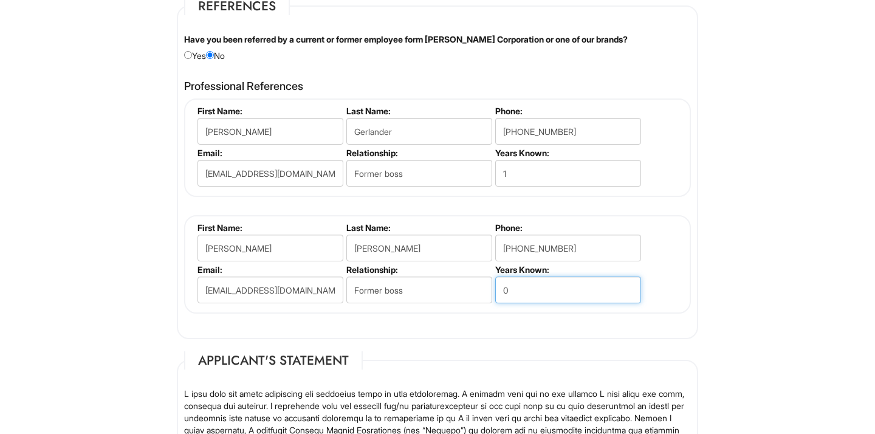
click at [598, 300] on input "0" at bounding box center [568, 290] width 146 height 27
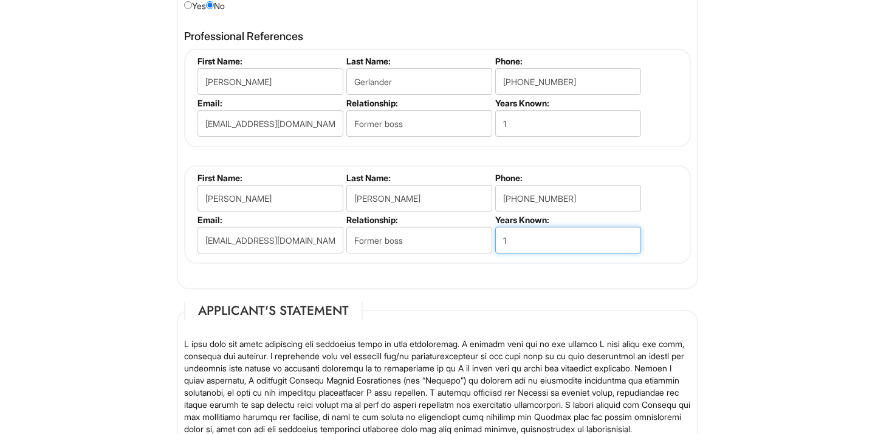
scroll to position [1507, 0]
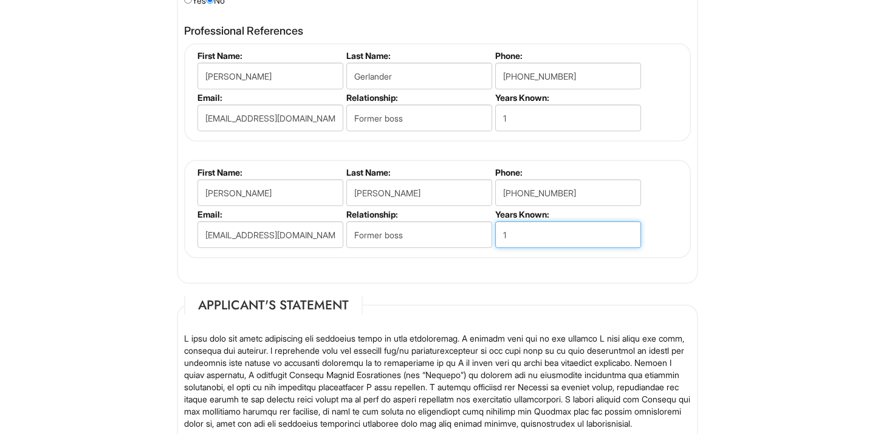
type input "1"
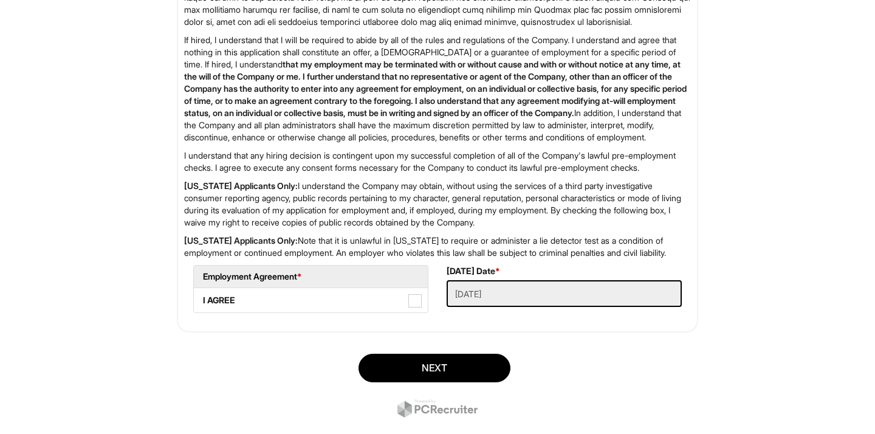
scroll to position [1989, 0]
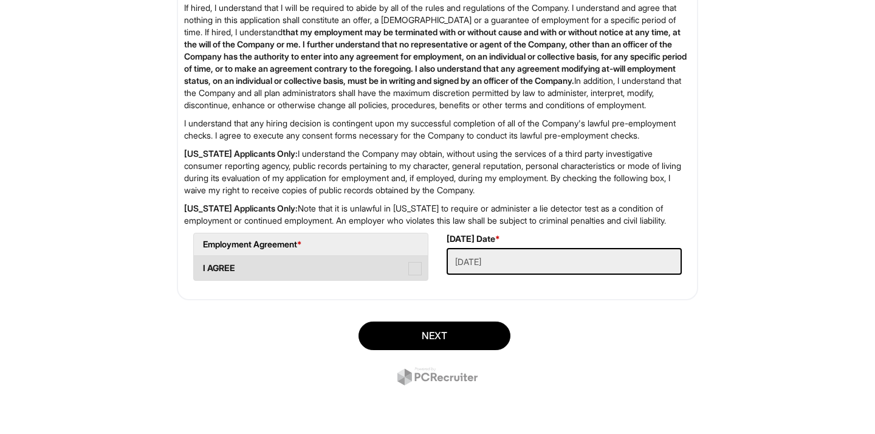
click at [415, 264] on span at bounding box center [415, 268] width 13 height 13
click at [202, 264] on AGREE "I AGREE" at bounding box center [198, 262] width 8 height 8
checkbox AGREE "true"
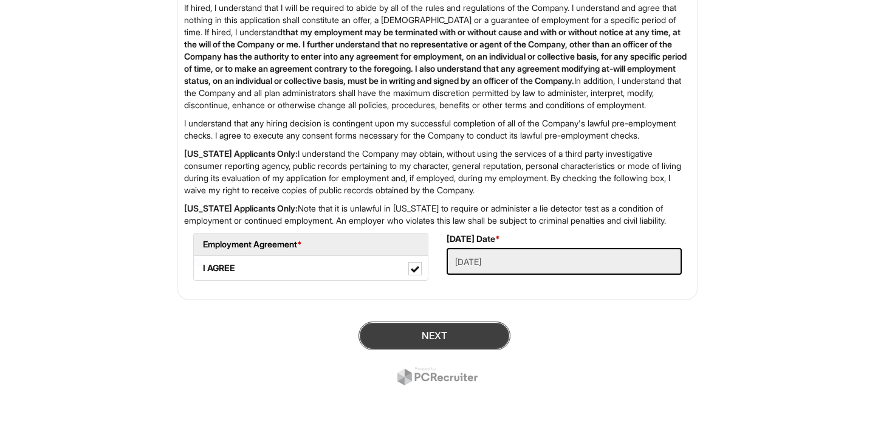
click at [482, 346] on button "Next" at bounding box center [435, 336] width 152 height 29
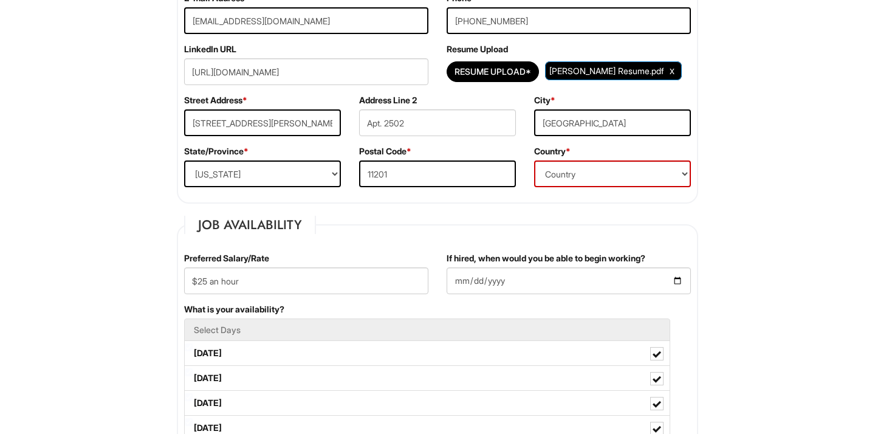
scroll to position [0, 0]
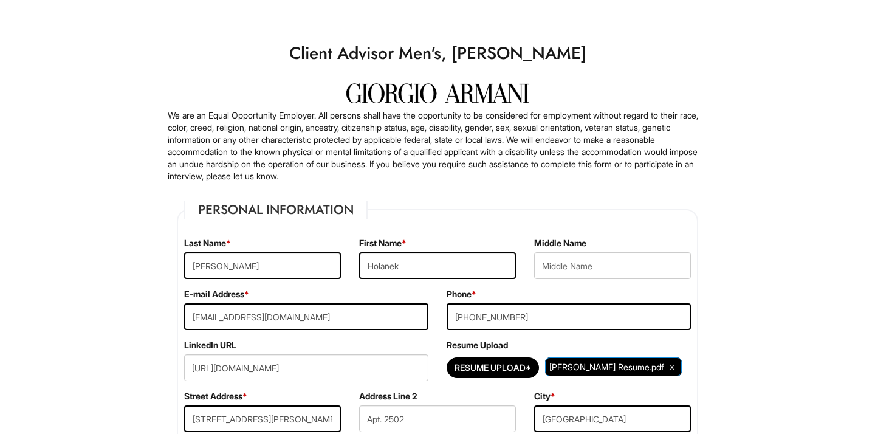
drag, startPoint x: 593, startPoint y: 51, endPoint x: 300, endPoint y: 49, distance: 293.0
click at [300, 49] on h1 "Client Advisor Men's, [PERSON_NAME]" at bounding box center [438, 53] width 552 height 34
copy h1 "Client Advisor Men's, [PERSON_NAME]"
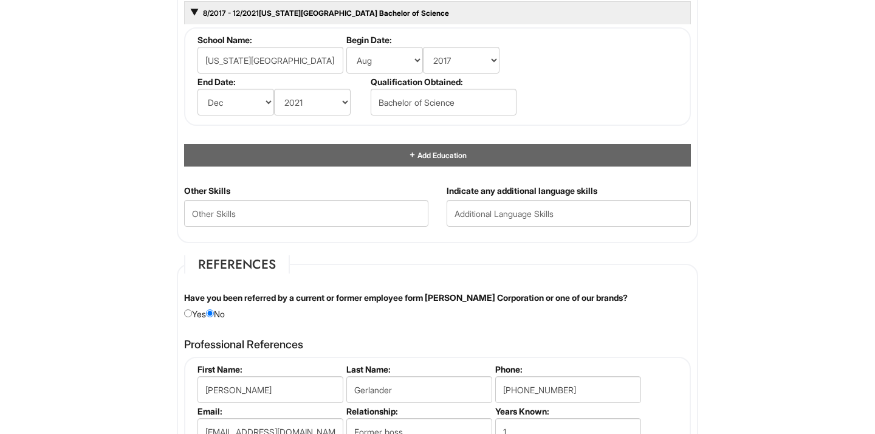
scroll to position [1194, 0]
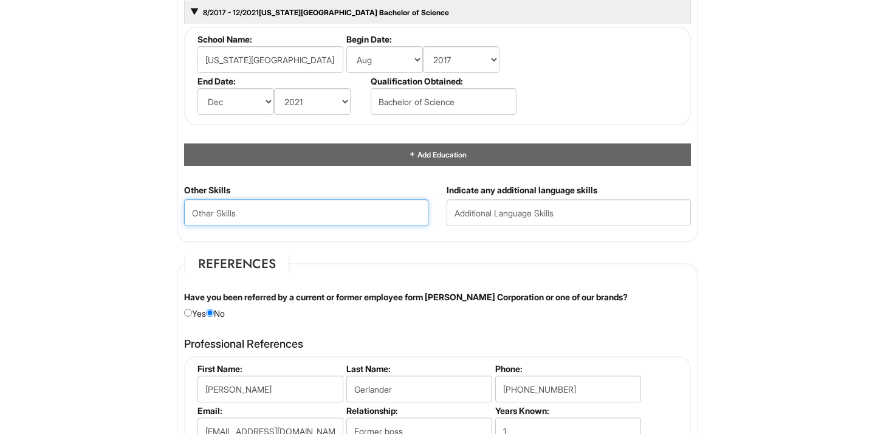
click at [343, 219] on Skills "text" at bounding box center [306, 212] width 244 height 27
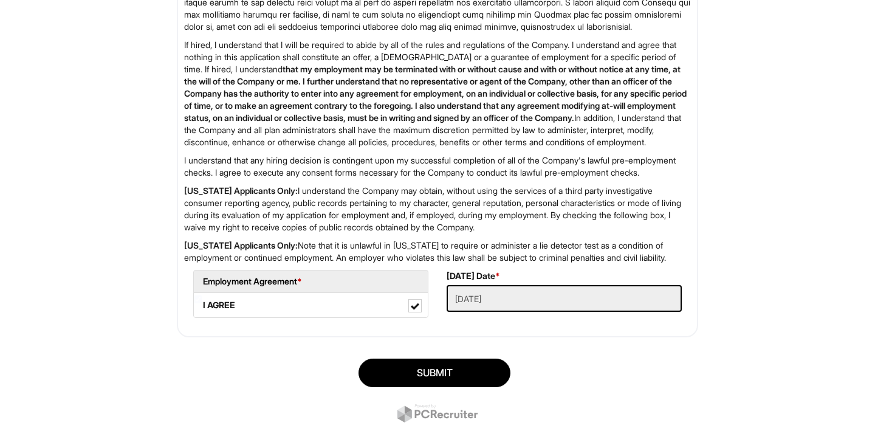
scroll to position [1989, 0]
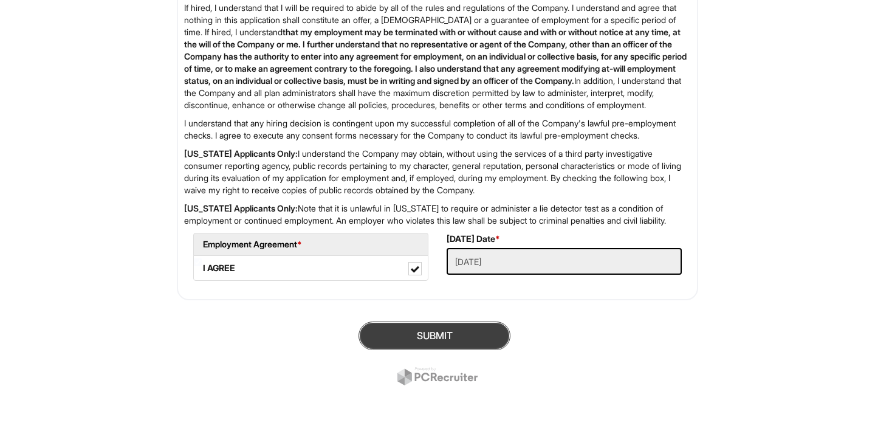
click at [441, 336] on button "SUBMIT" at bounding box center [435, 336] width 152 height 29
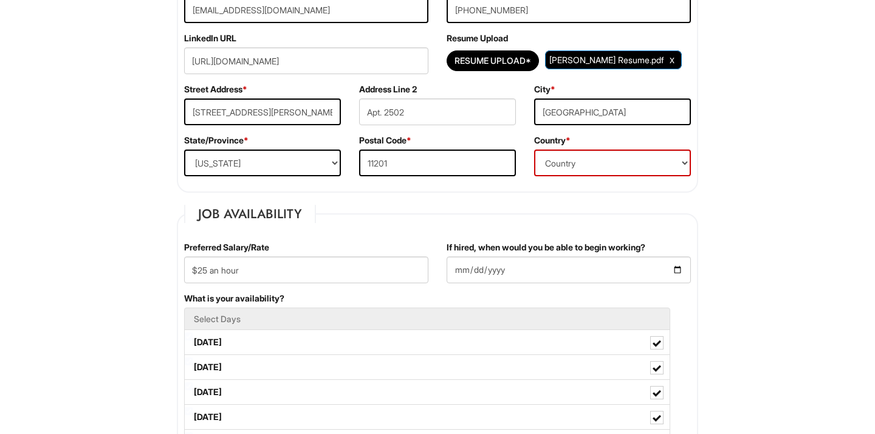
scroll to position [306, 0]
click at [568, 162] on select "Country Afghanistan Albania Algeria American Samoa Andorra Angola Anguilla Anta…" at bounding box center [612, 163] width 157 height 27
select select "United States of America"
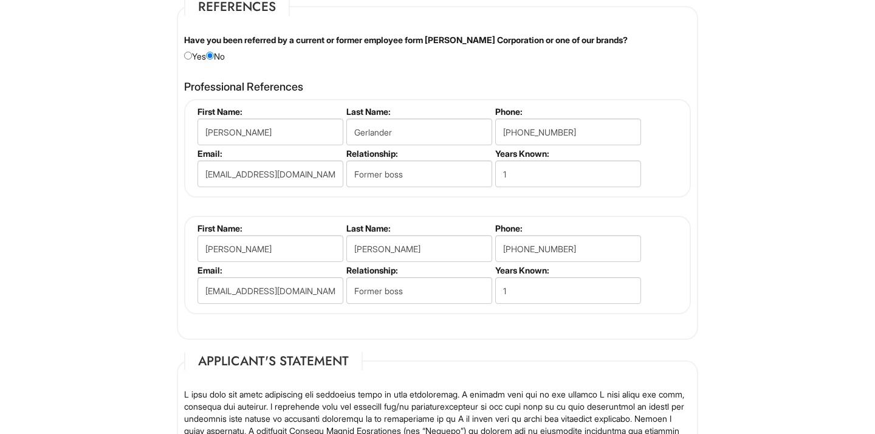
scroll to position [1989, 0]
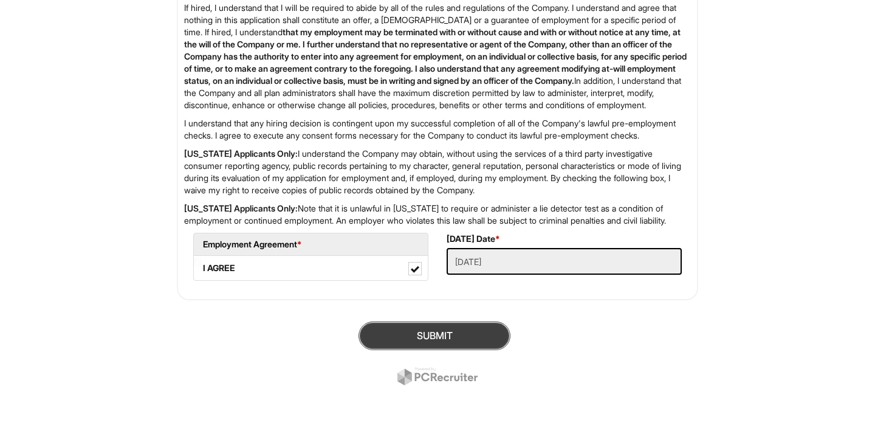
click at [438, 337] on button "SUBMIT" at bounding box center [435, 336] width 152 height 29
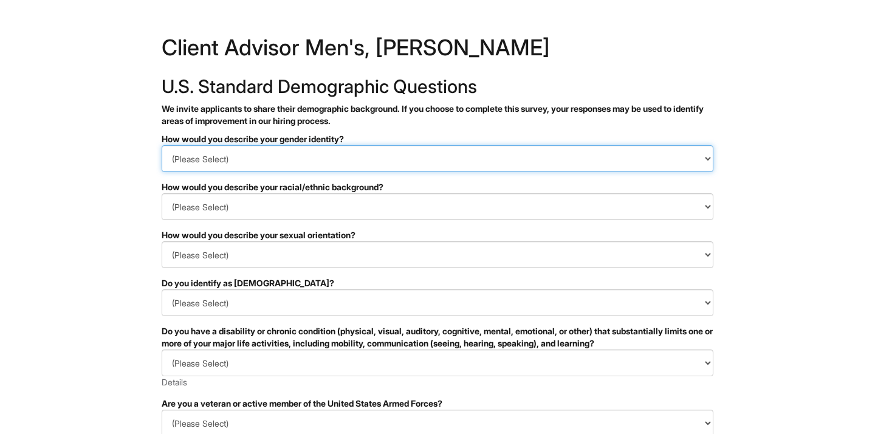
click at [268, 156] on select "(Please Select) Man Woman [DEMOGRAPHIC_DATA] I prefer to self-describe I don't …" at bounding box center [438, 158] width 552 height 27
select select "Man"
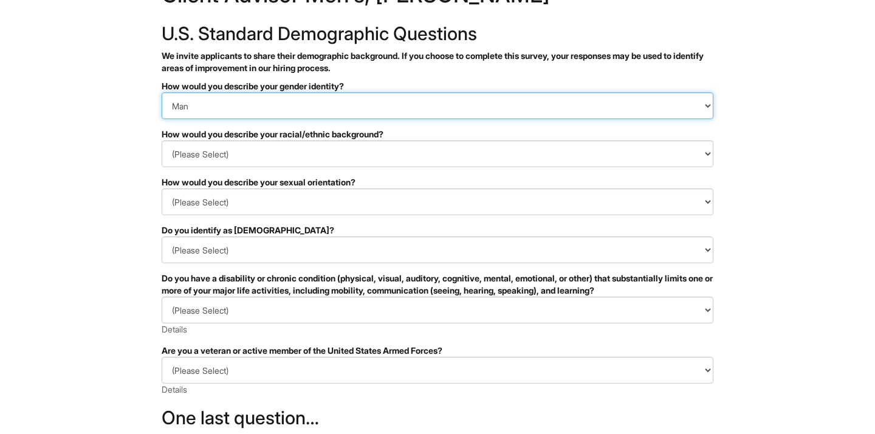
scroll to position [59, 0]
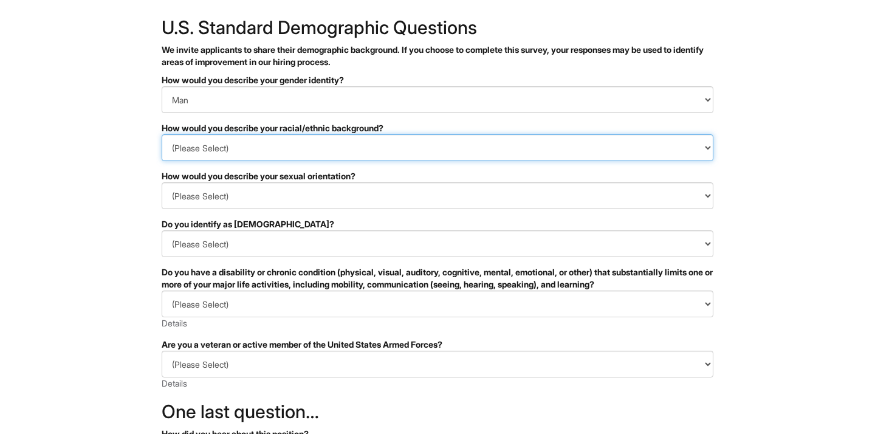
click at [239, 148] on select "(Please Select) [DEMOGRAPHIC_DATA] or of [DEMOGRAPHIC_DATA] descent [DEMOGRAPHI…" at bounding box center [438, 147] width 552 height 27
select select "White or European"
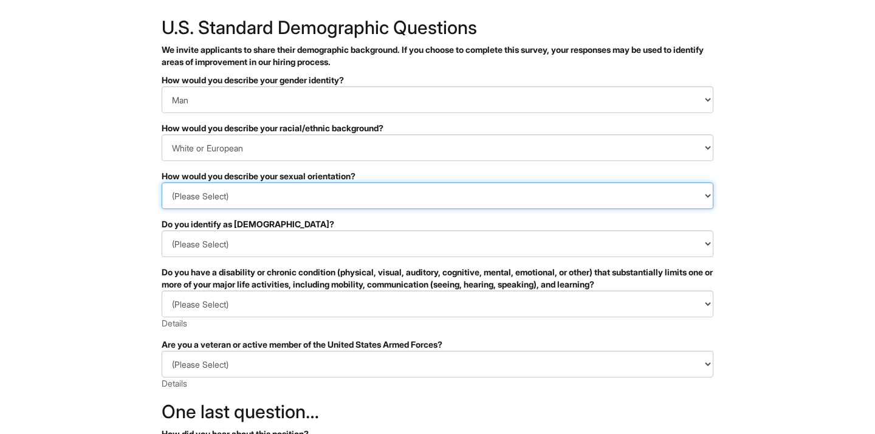
click at [264, 198] on select "(Please Select) [DEMOGRAPHIC_DATA] [DEMOGRAPHIC_DATA] and/or [DEMOGRAPHIC_DATA]…" at bounding box center [438, 195] width 552 height 27
select select "[DEMOGRAPHIC_DATA]"
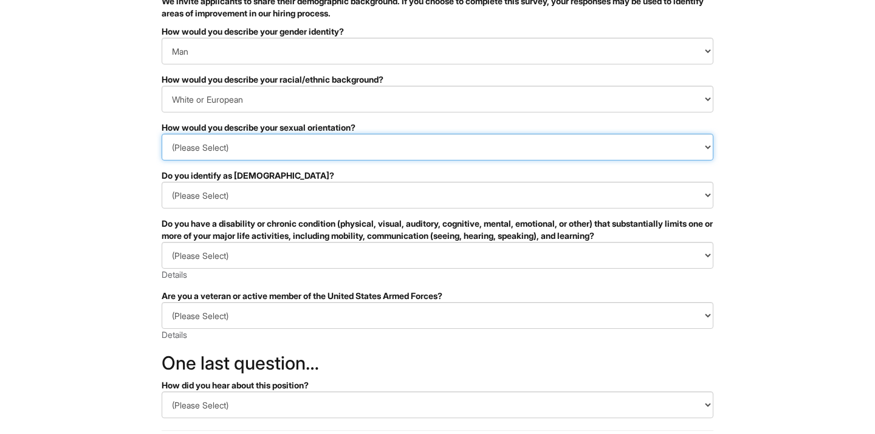
scroll to position [108, 0]
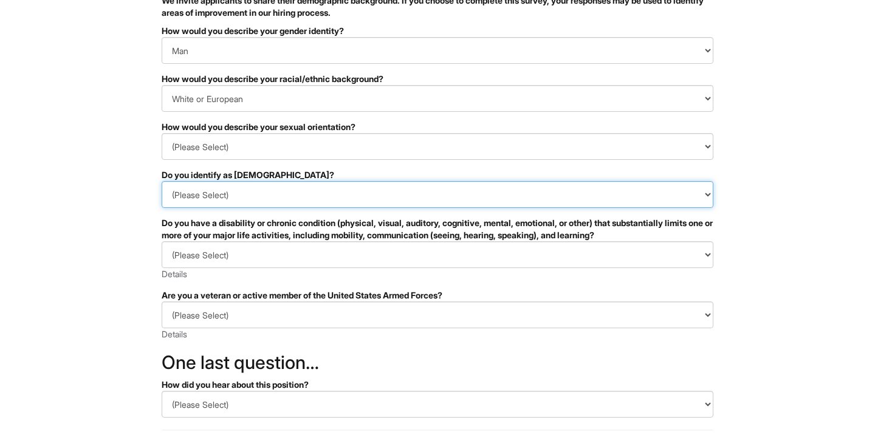
click at [243, 189] on select "(Please Select) Yes No I prefer to self-describe I don't wish to answer" at bounding box center [438, 194] width 552 height 27
select select "No"
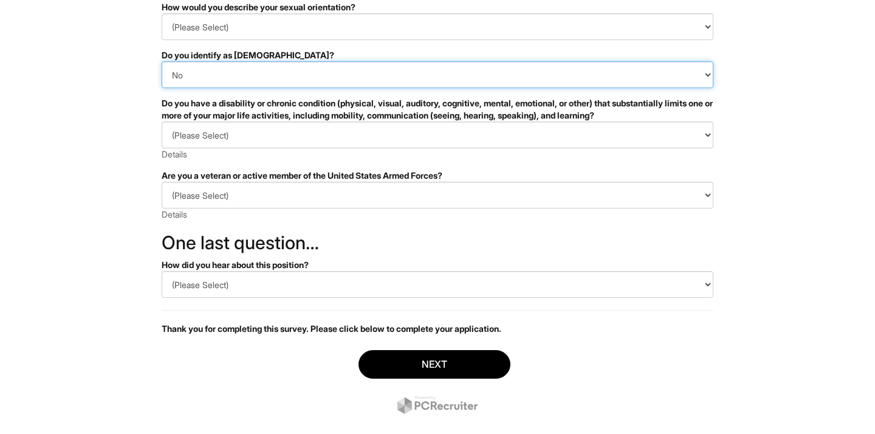
scroll to position [235, 0]
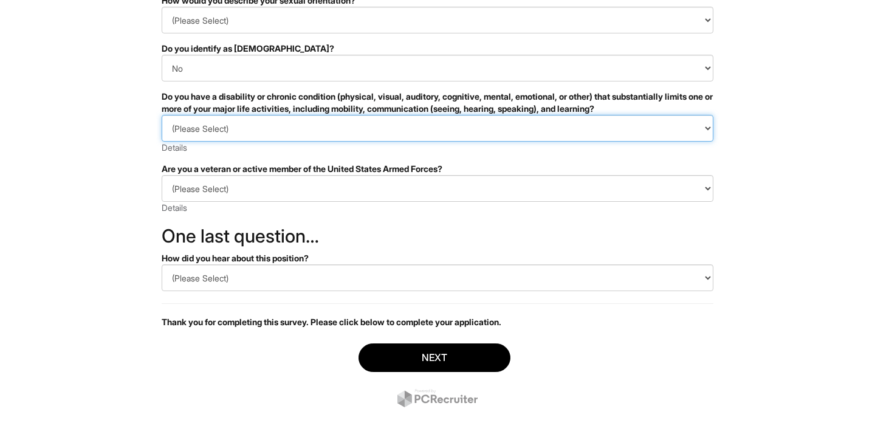
click at [267, 128] on select "(Please Select) YES, I HAVE A DISABILITY (or previously had a disability) NO, I…" at bounding box center [438, 128] width 552 height 27
select select "NO, I DON'T HAVE A DISABILITY"
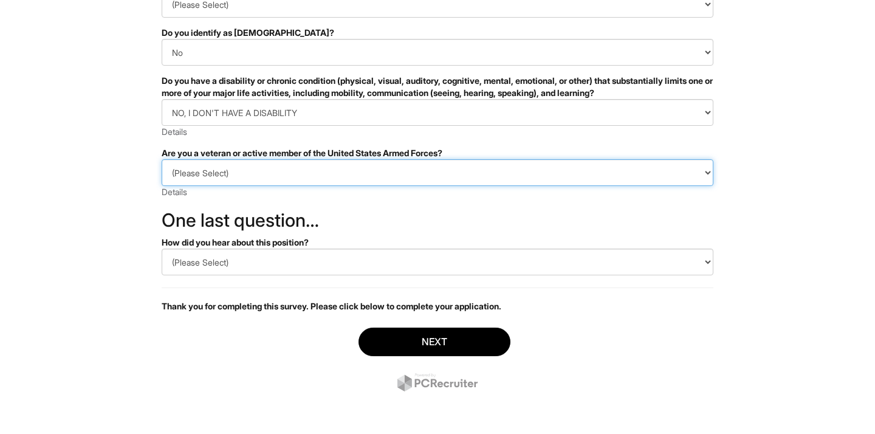
click at [261, 171] on select "(Please Select) I IDENTIFY AS ONE OR MORE OF THE CLASSIFICATIONS OF PROTECTED V…" at bounding box center [438, 172] width 552 height 27
select select "I AM NOT A PROTECTED VETERAN"
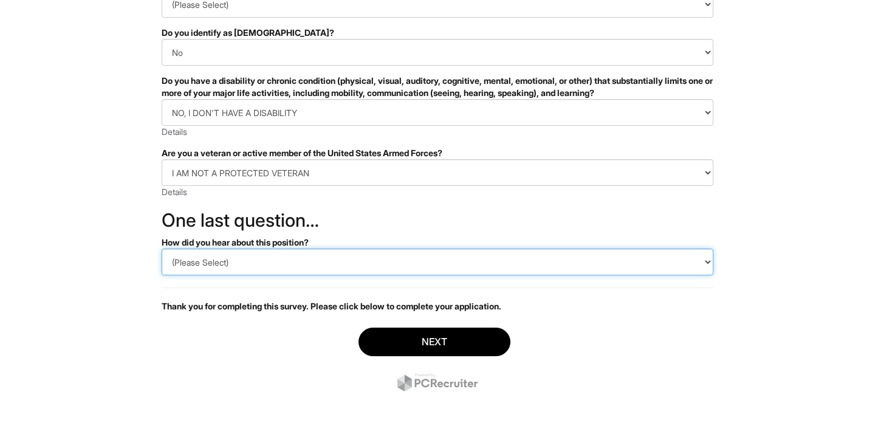
click at [235, 264] on select "(Please Select) CareerBuilder Indeed LinkedIn Monster Referral Other" at bounding box center [438, 262] width 552 height 27
select select "LinkedIn"
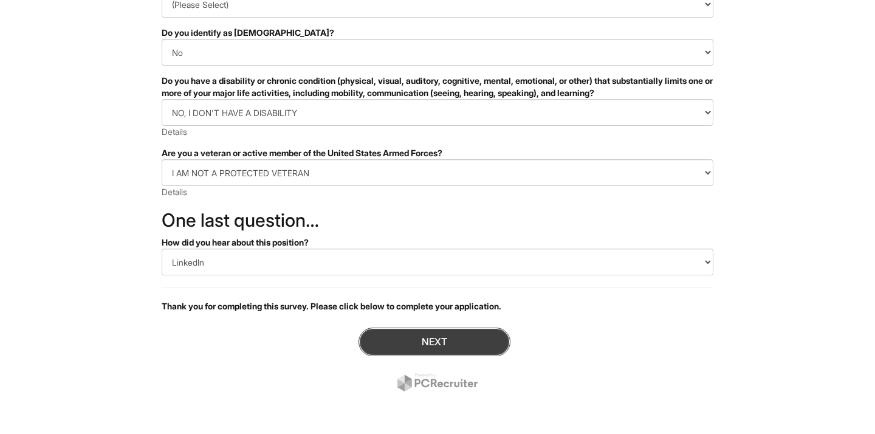
click at [415, 336] on button "Next" at bounding box center [435, 342] width 152 height 29
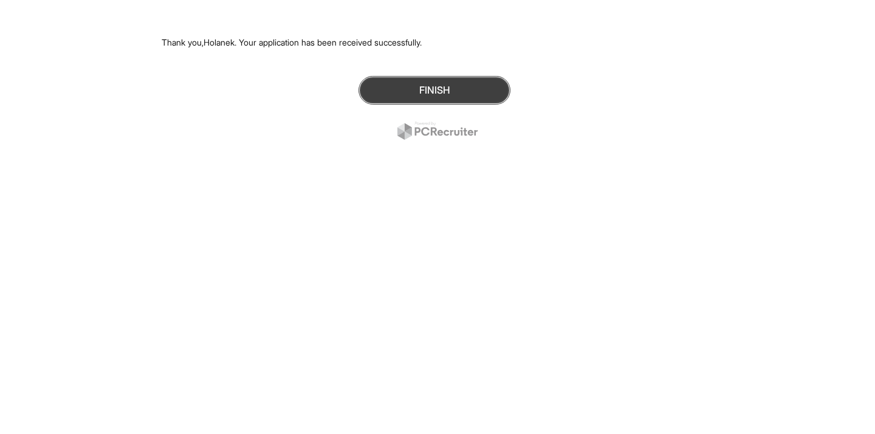
click at [424, 97] on button "Finish" at bounding box center [435, 90] width 152 height 29
